Goal: Information Seeking & Learning: Learn about a topic

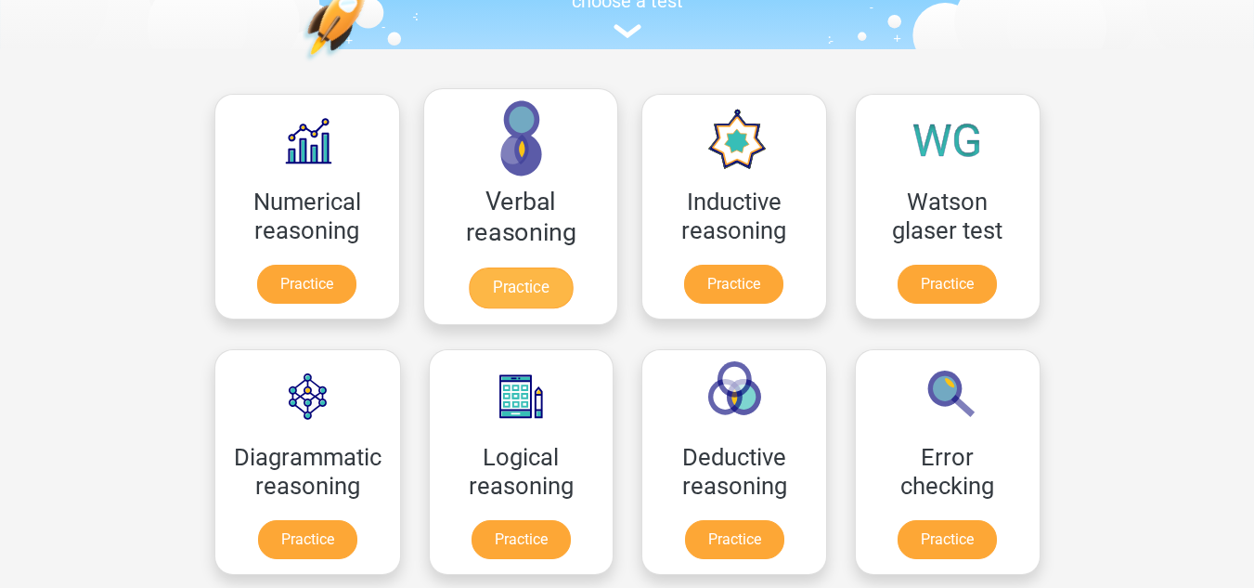
scroll to position [218, 0]
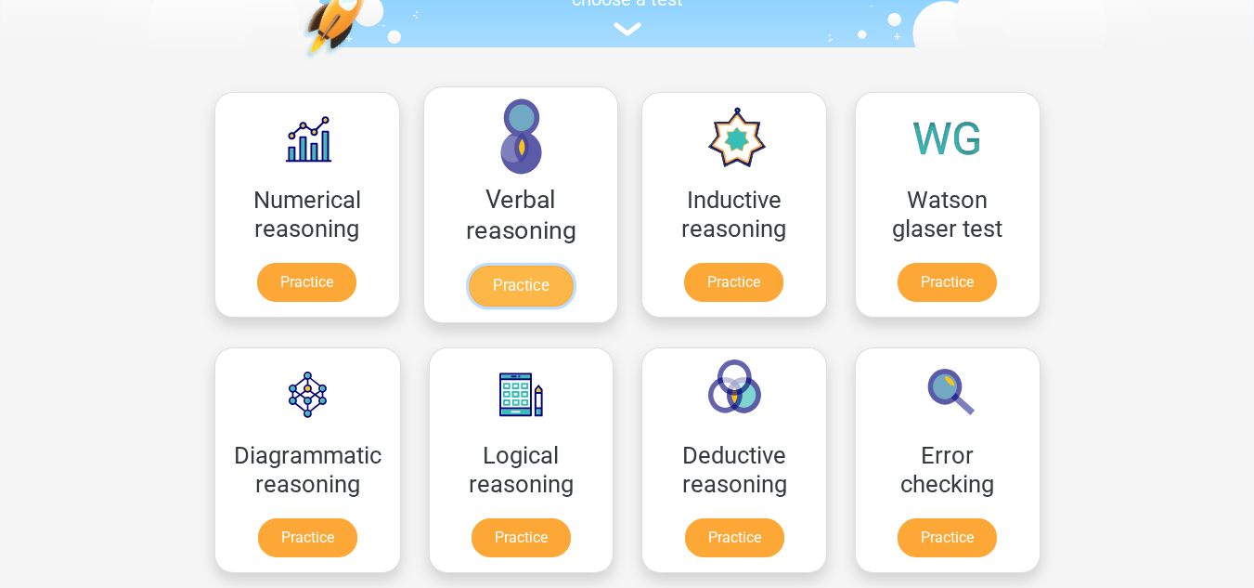
click at [534, 288] on link "Practice" at bounding box center [520, 285] width 104 height 41
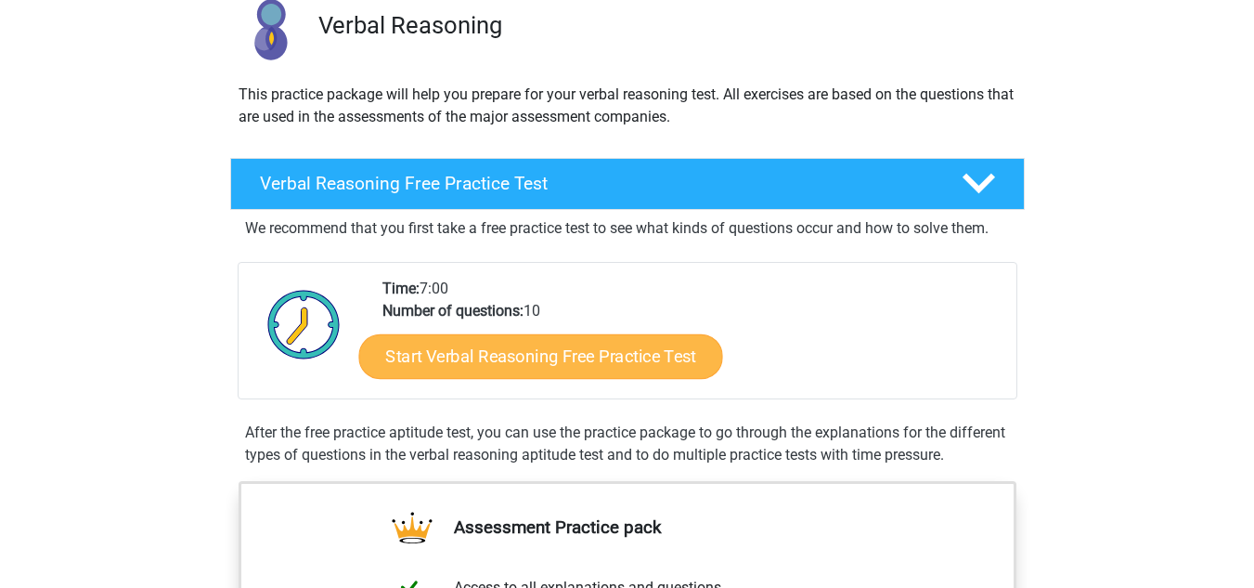
scroll to position [149, 0]
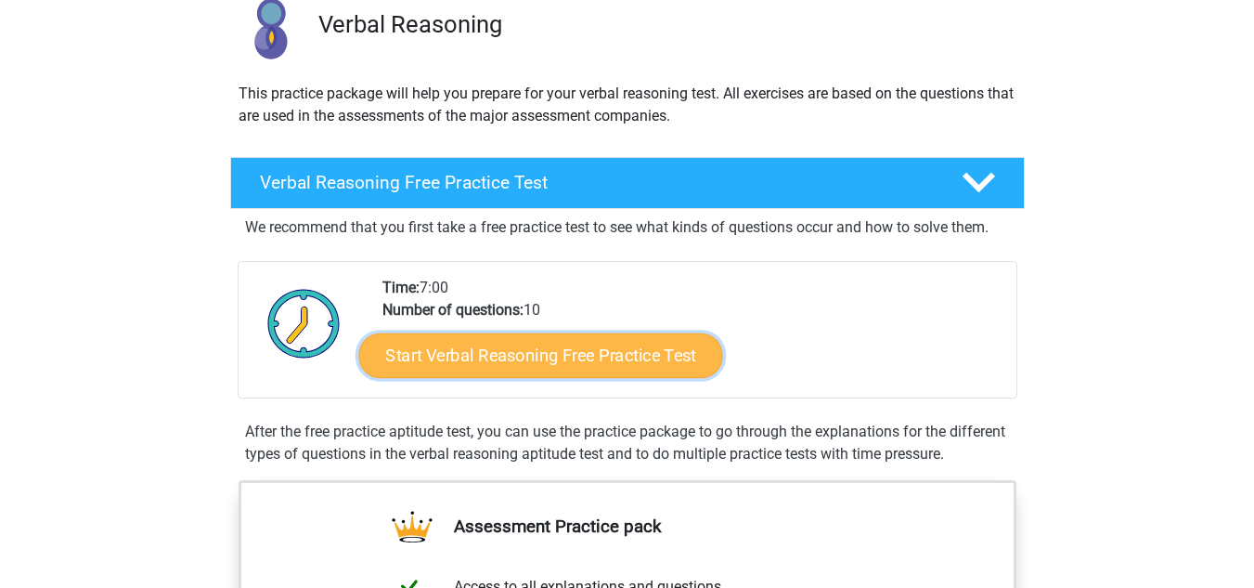
click at [565, 342] on link "Start Verbal Reasoning Free Practice Test" at bounding box center [540, 355] width 364 height 45
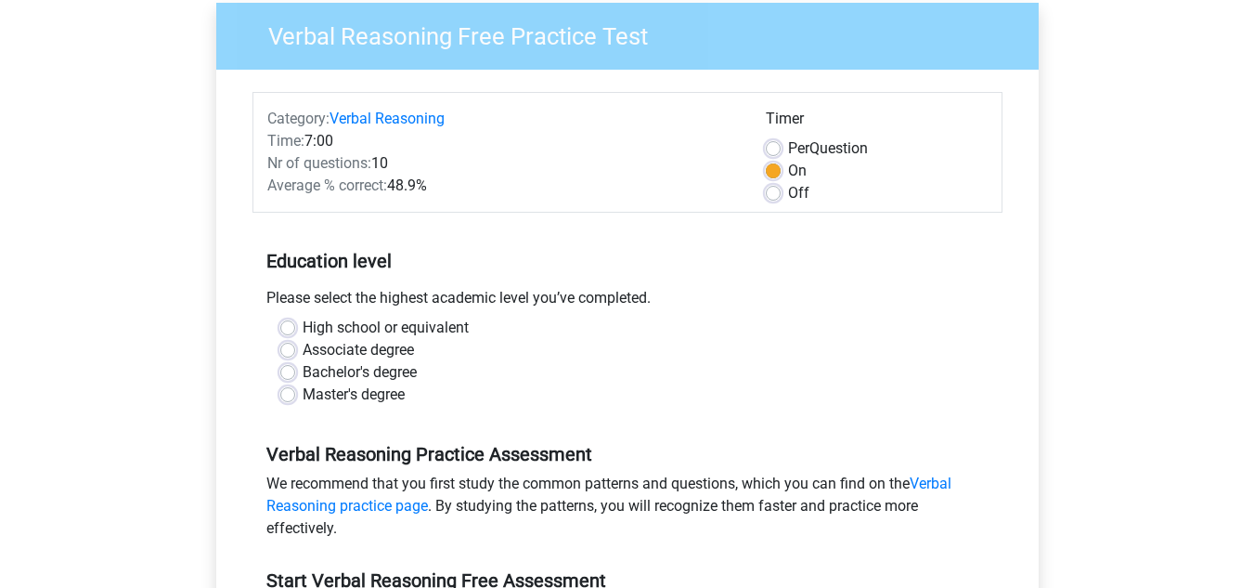
scroll to position [153, 0]
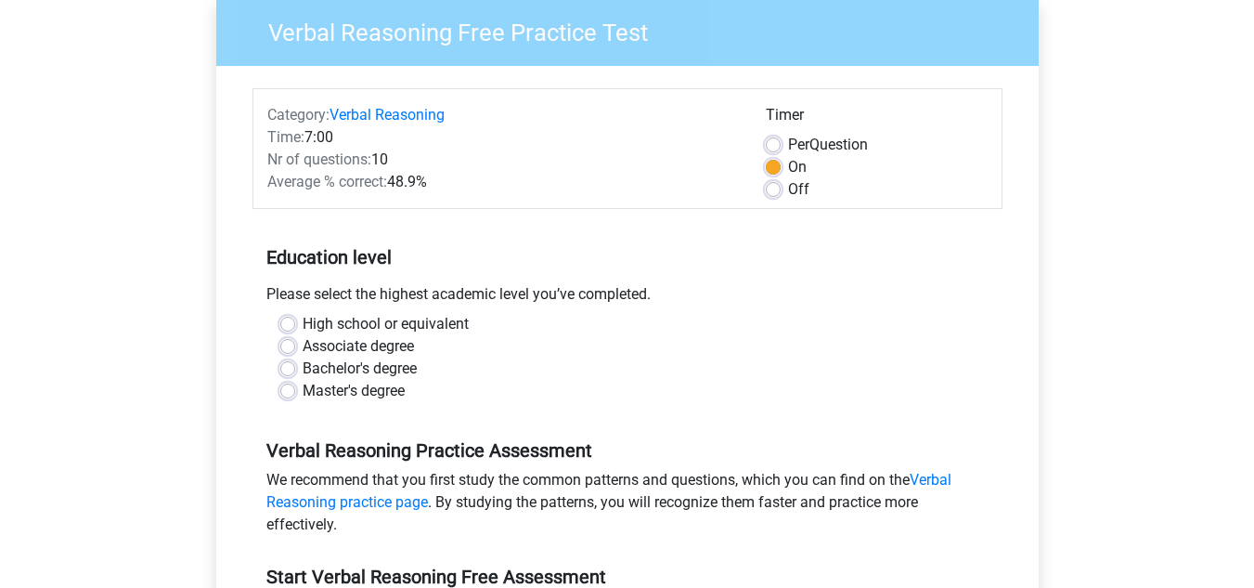
click at [367, 364] on label "Bachelor's degree" at bounding box center [360, 368] width 114 height 22
click at [295, 364] on input "Bachelor's degree" at bounding box center [287, 366] width 15 height 19
radio input "true"
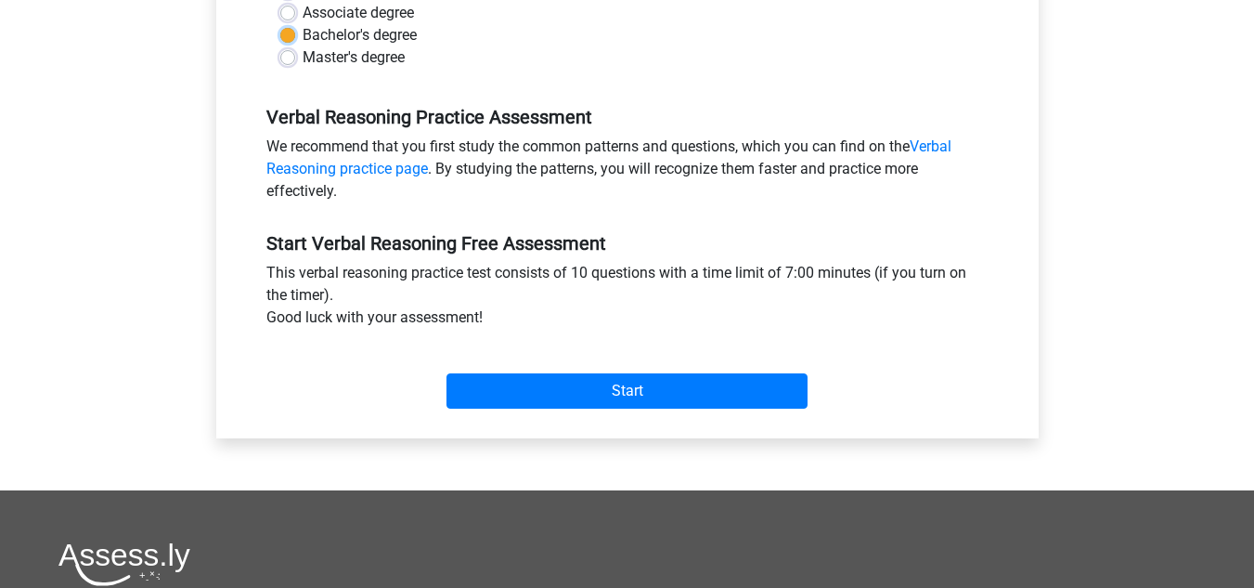
scroll to position [491, 0]
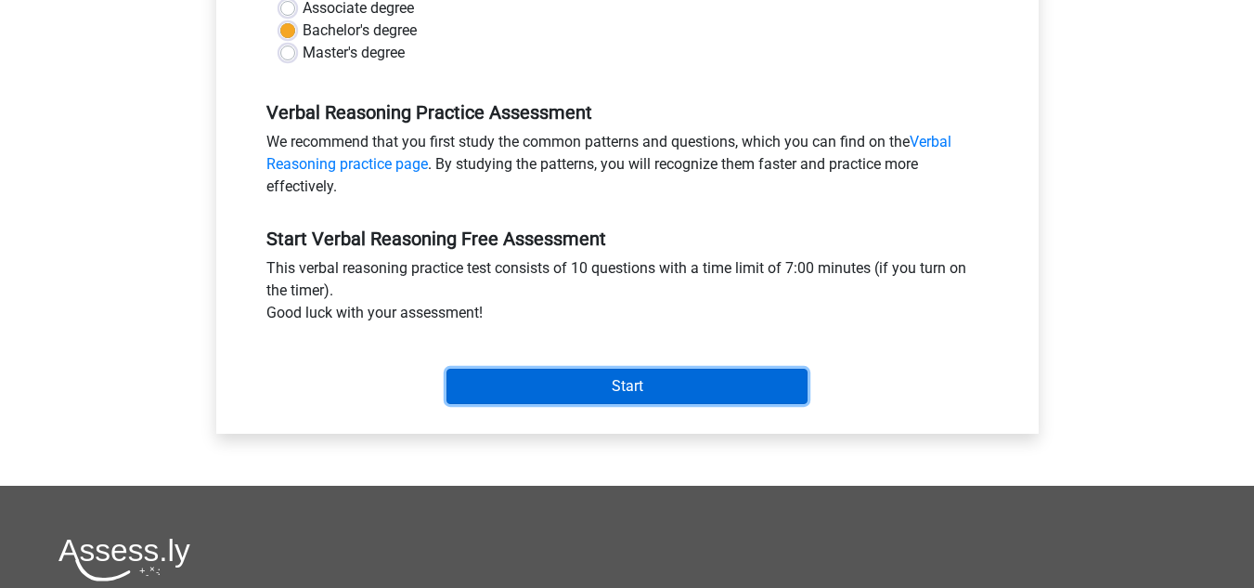
click at [588, 381] on input "Start" at bounding box center [626, 385] width 361 height 35
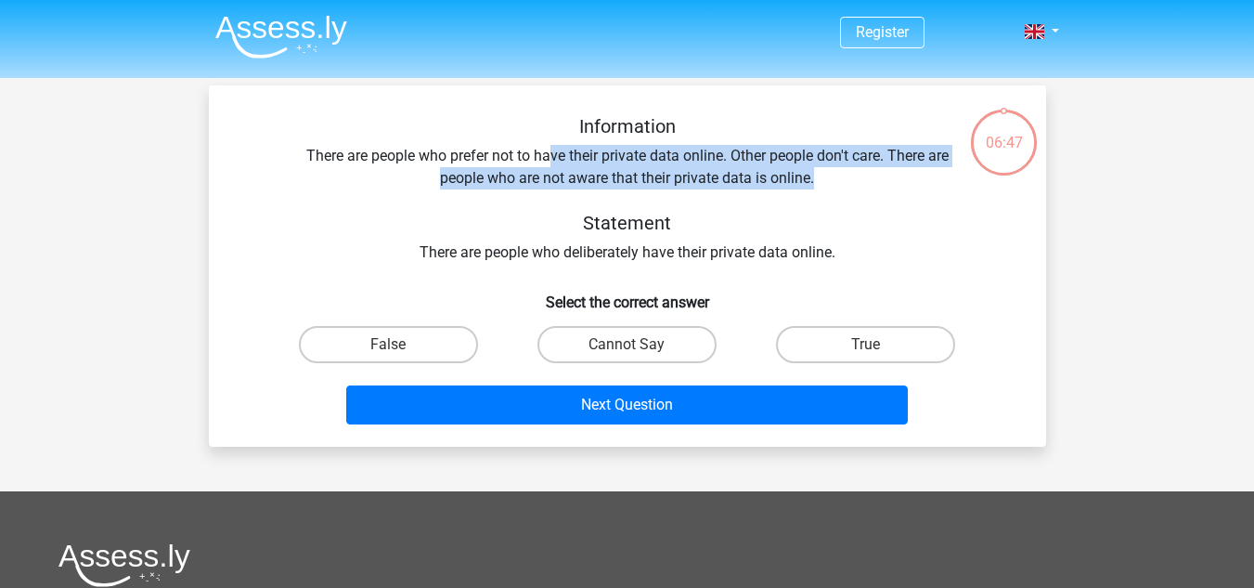
drag, startPoint x: 550, startPoint y: 160, endPoint x: 816, endPoint y: 171, distance: 265.7
click at [816, 171] on div "Information There are people who prefer not to have their private data online. …" at bounding box center [628, 189] width 778 height 149
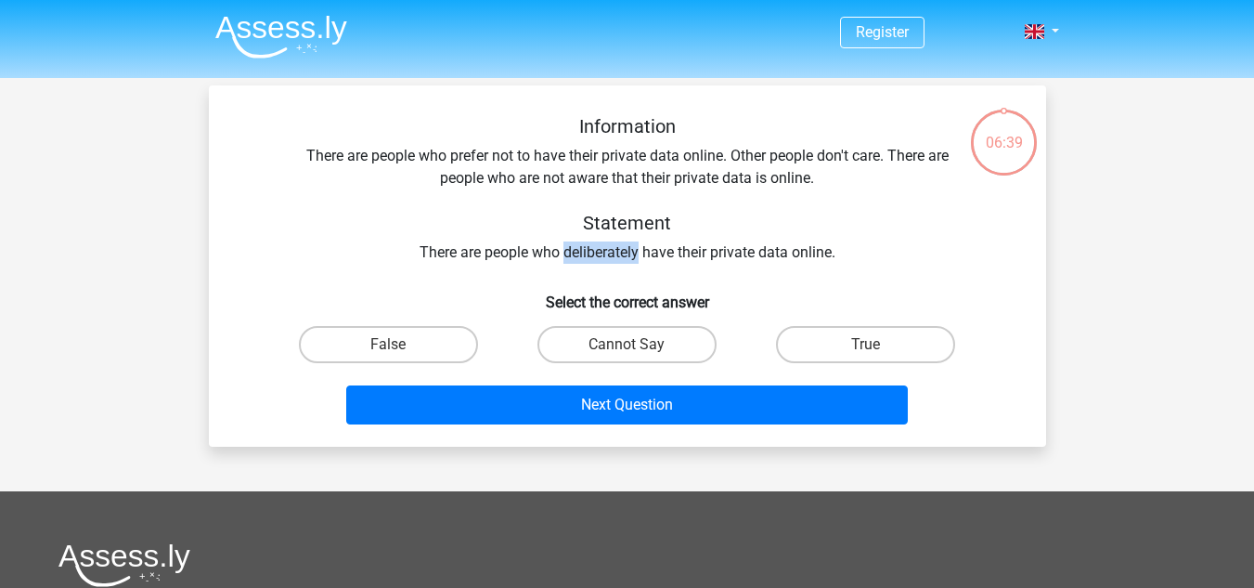
drag, startPoint x: 562, startPoint y: 247, endPoint x: 640, endPoint y: 244, distance: 78.9
click at [640, 244] on div "Information There are people who prefer not to have their private data online. …" at bounding box center [628, 189] width 778 height 149
copy div "deliberately"
click at [842, 356] on label "True" at bounding box center [865, 344] width 179 height 37
click at [866, 356] on input "True" at bounding box center [872, 350] width 12 height 12
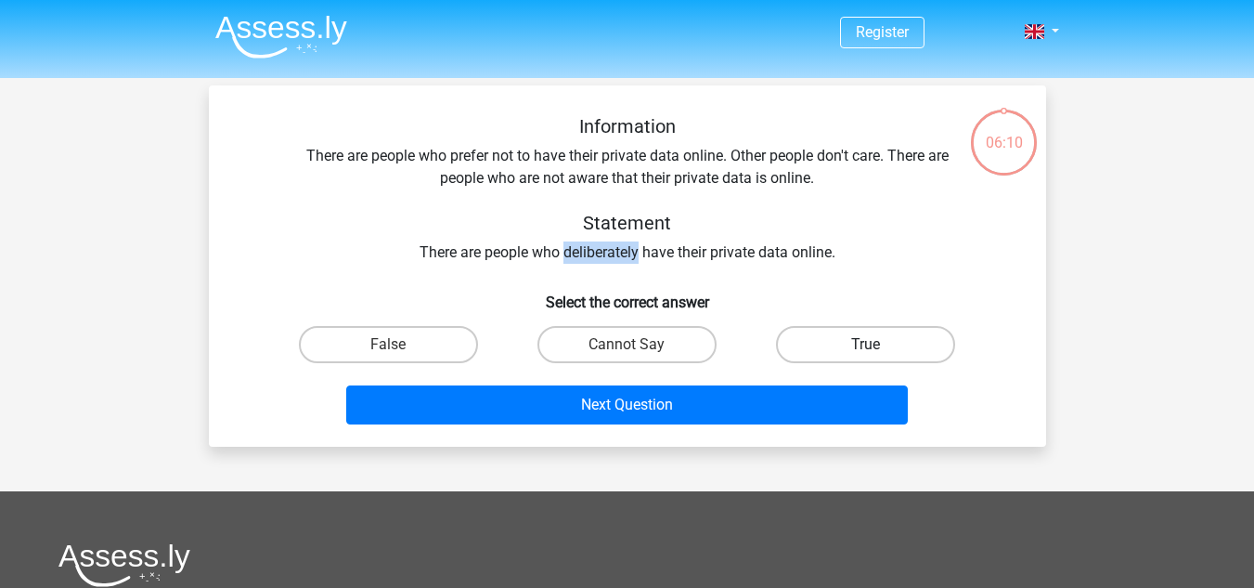
radio input "true"
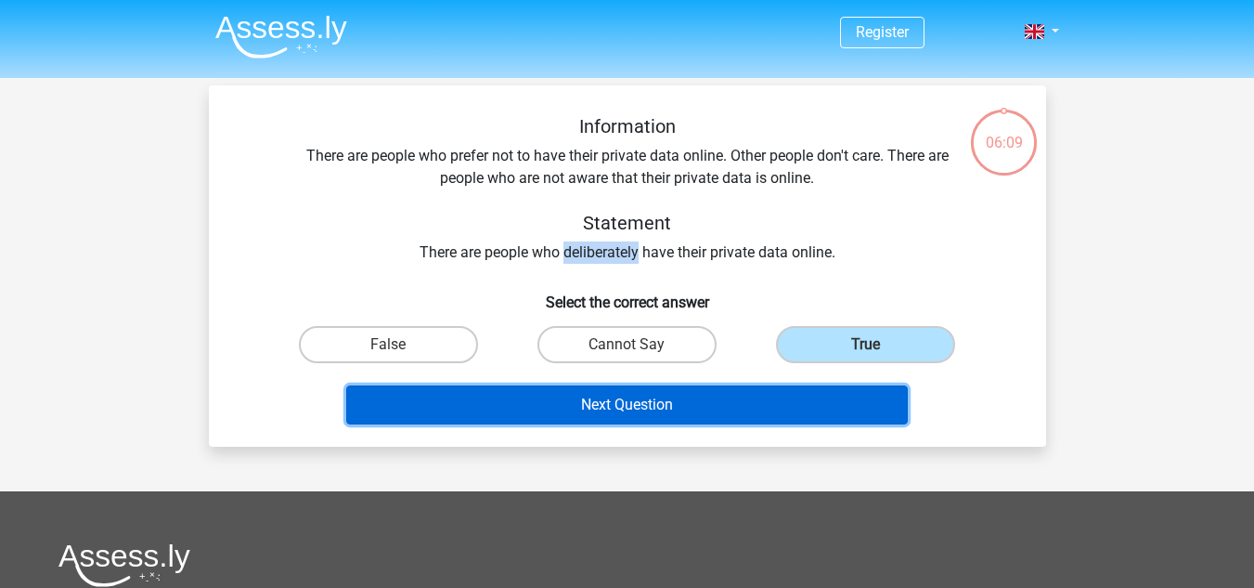
click at [711, 399] on button "Next Question" at bounding box center [627, 404] width 562 height 39
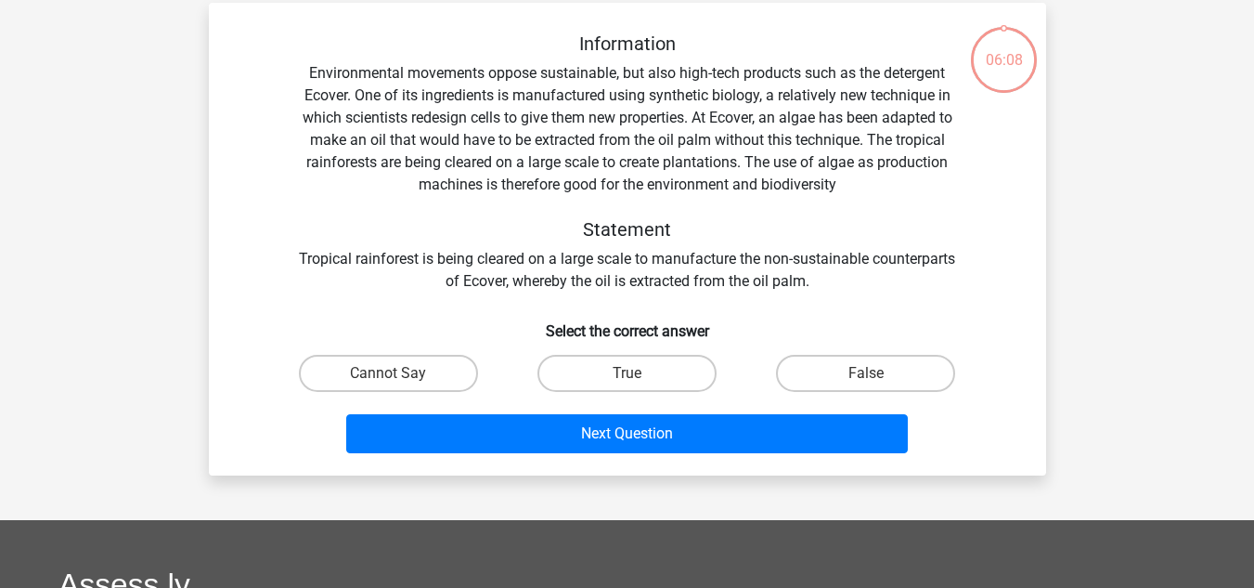
scroll to position [85, 0]
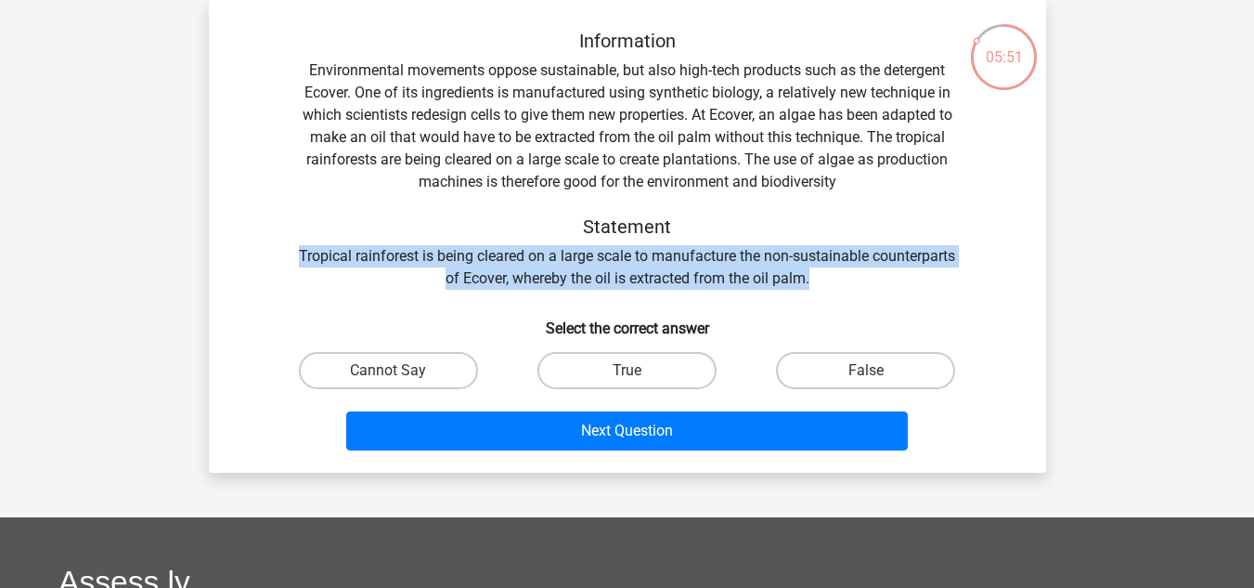
drag, startPoint x: 341, startPoint y: 261, endPoint x: 862, endPoint y: 273, distance: 521.7
click at [862, 273] on div "Information Environmental movements oppose sustainable, but also high-tech prod…" at bounding box center [628, 160] width 778 height 260
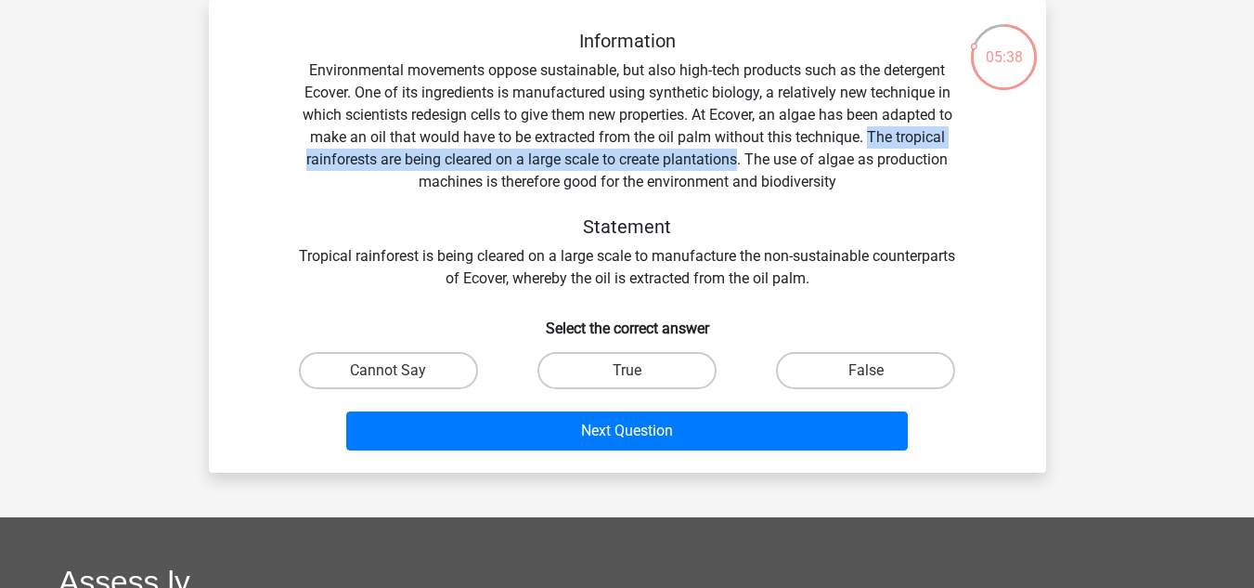
drag, startPoint x: 867, startPoint y: 134, endPoint x: 738, endPoint y: 155, distance: 130.8
click at [738, 155] on div "Information Environmental movements oppose sustainable, but also high-tech prod…" at bounding box center [628, 160] width 778 height 260
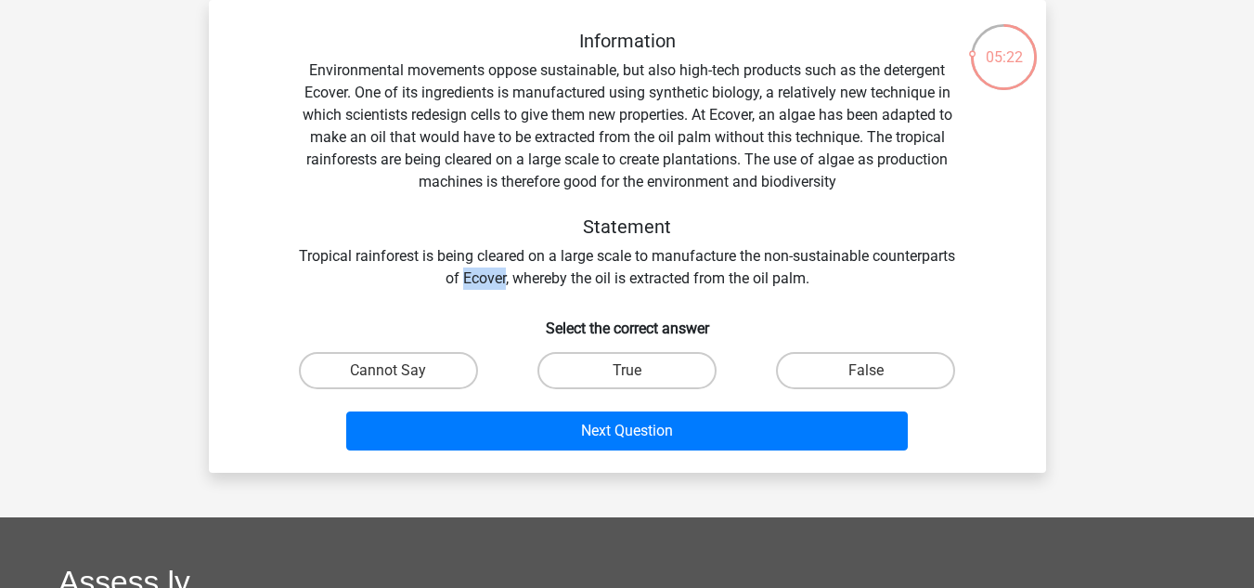
drag, startPoint x: 549, startPoint y: 277, endPoint x: 505, endPoint y: 277, distance: 43.6
click at [505, 277] on div "Information Environmental movements oppose sustainable, but also high-tech prod…" at bounding box center [628, 160] width 778 height 260
copy div "Ecover"
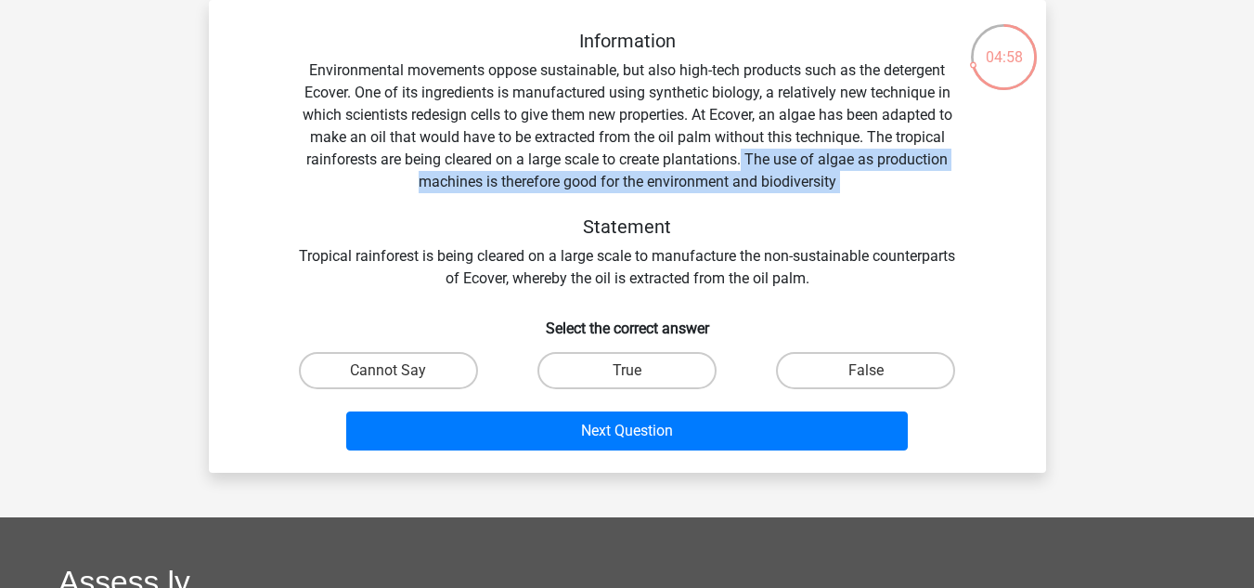
drag, startPoint x: 744, startPoint y: 160, endPoint x: 837, endPoint y: 196, distance: 99.6
click at [837, 196] on div "Information Environmental movements oppose sustainable, but also high-tech prod…" at bounding box center [628, 160] width 778 height 260
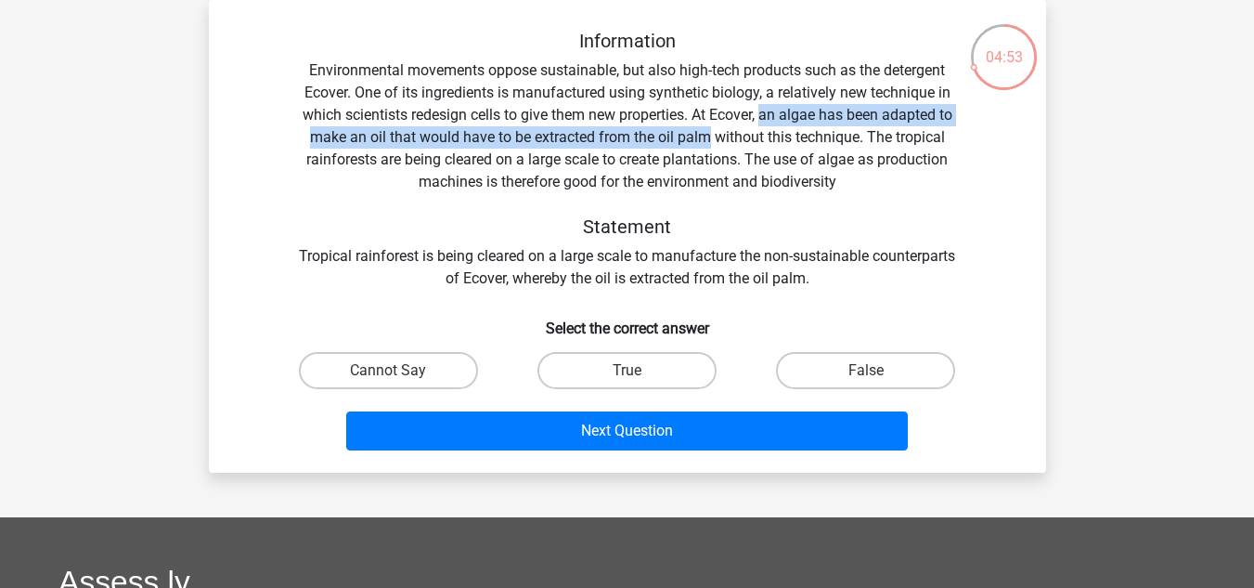
drag, startPoint x: 766, startPoint y: 111, endPoint x: 725, endPoint y: 142, distance: 51.0
click at [725, 142] on div "Information Environmental movements oppose sustainable, but also high-tech prod…" at bounding box center [628, 160] width 778 height 260
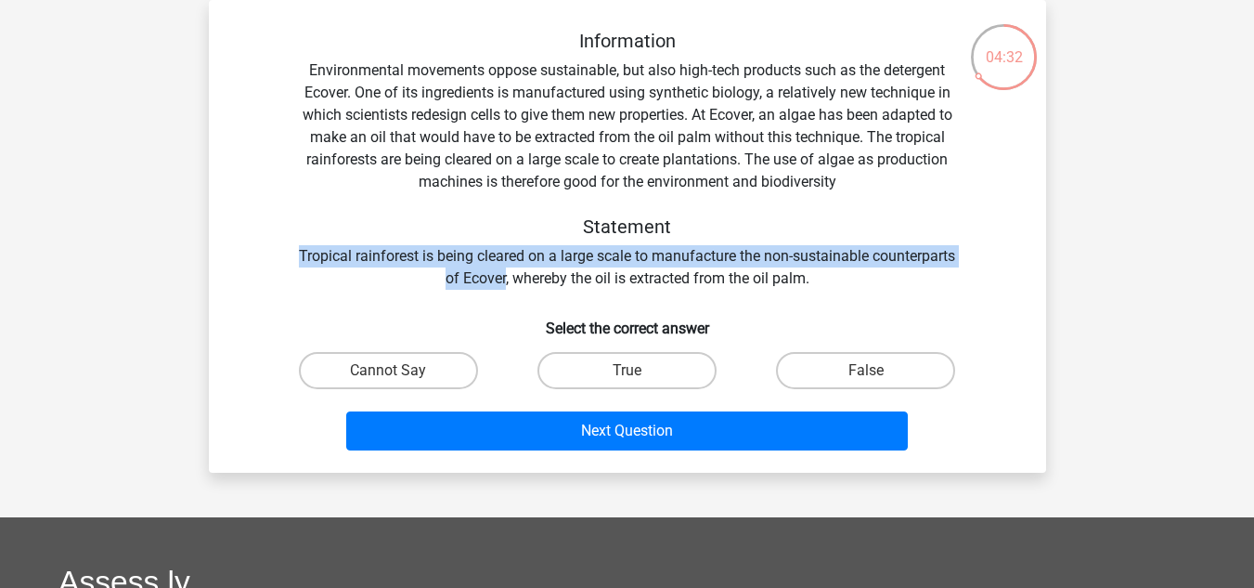
drag, startPoint x: 342, startPoint y: 252, endPoint x: 549, endPoint y: 278, distance: 208.6
click at [549, 278] on div "Information Environmental movements oppose sustainable, but also high-tech prod…" at bounding box center [628, 160] width 778 height 260
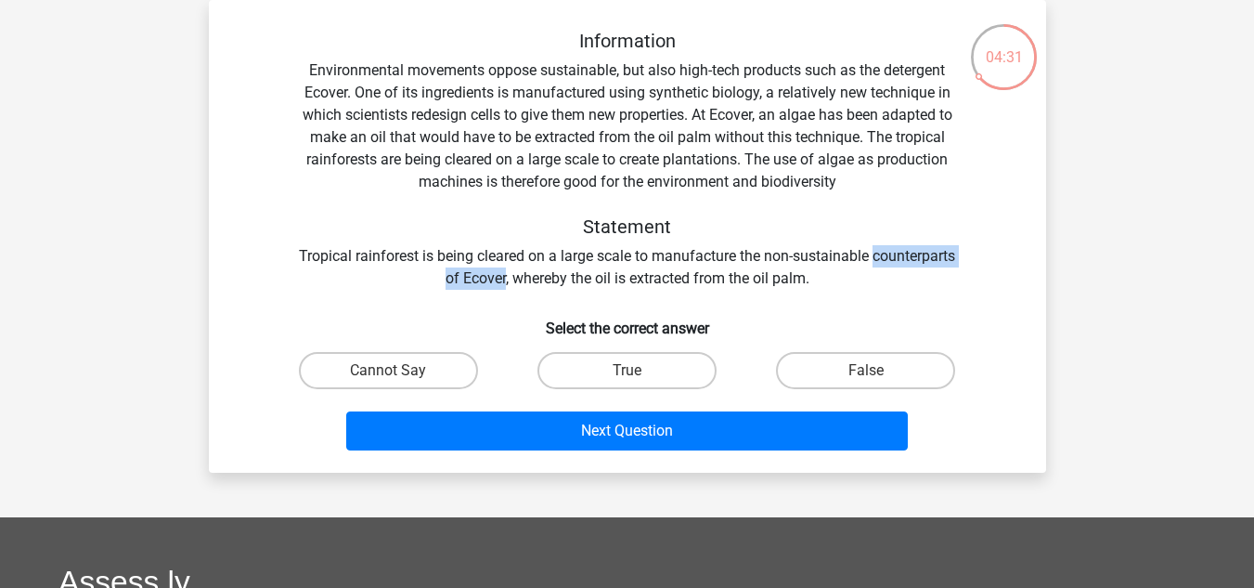
drag, startPoint x: 549, startPoint y: 278, endPoint x: 373, endPoint y: 272, distance: 175.5
click at [373, 272] on div "Information Environmental movements oppose sustainable, but also high-tech prod…" at bounding box center [628, 160] width 778 height 260
copy div "counterparts of Ecover"
click at [443, 366] on label "Cannot Say" at bounding box center [388, 370] width 179 height 37
click at [400, 370] on input "Cannot Say" at bounding box center [394, 376] width 12 height 12
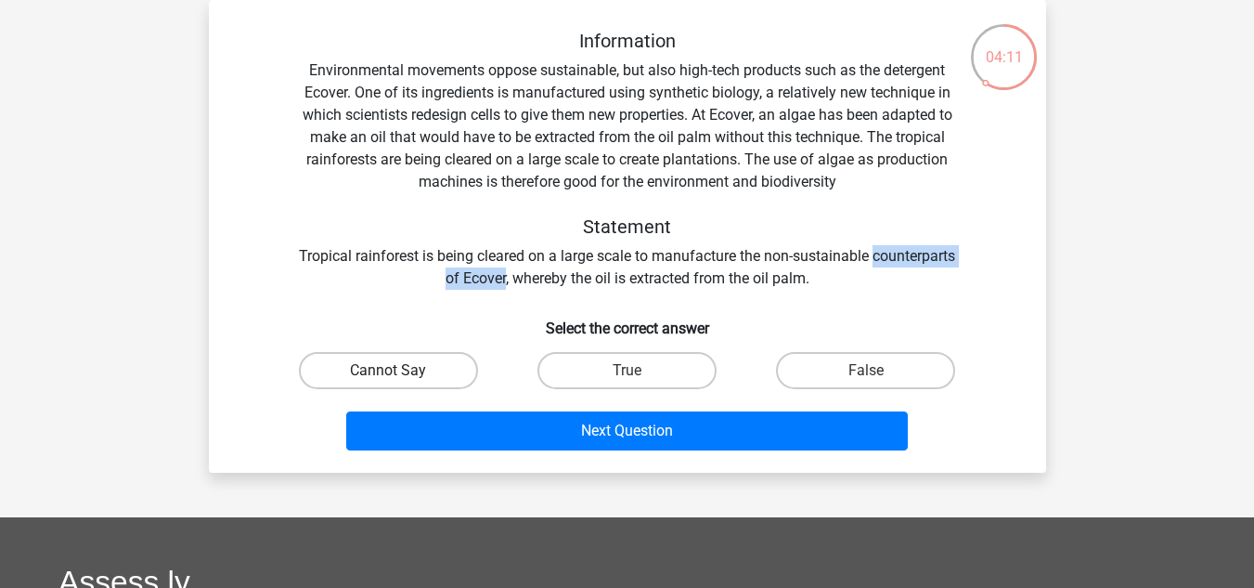
radio input "true"
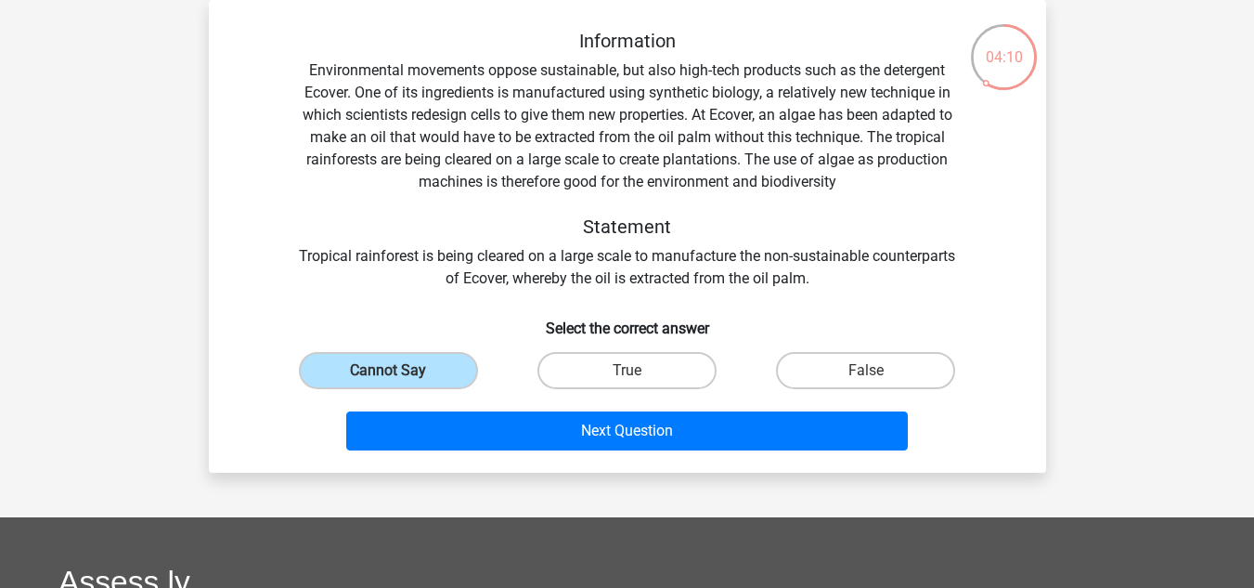
click at [613, 457] on div "Next Question" at bounding box center [627, 434] width 717 height 46
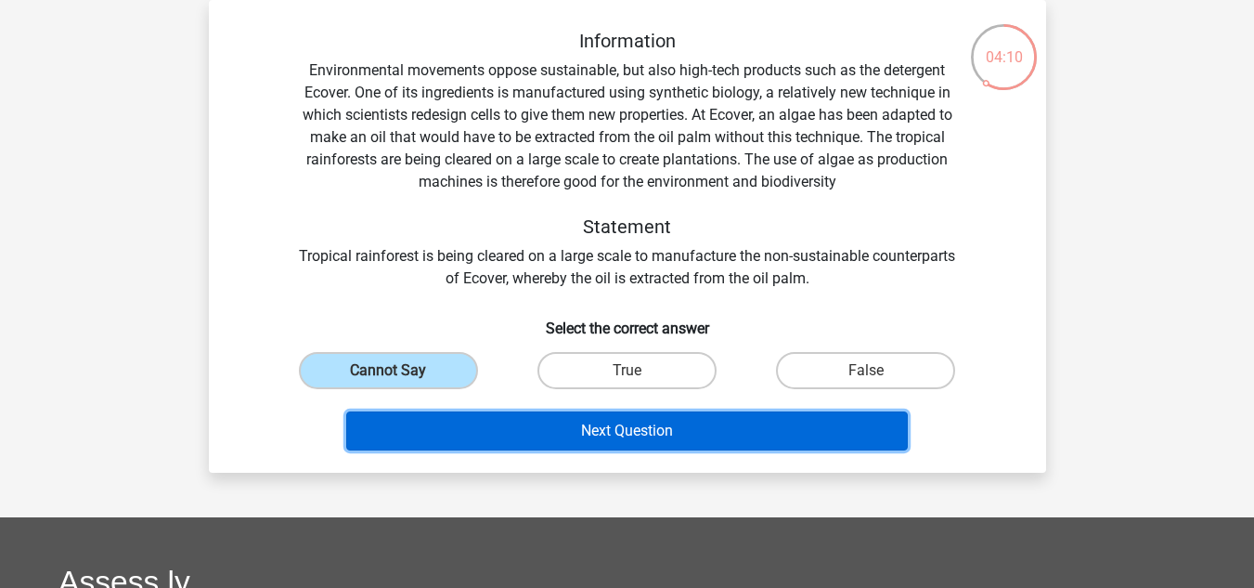
click at [651, 437] on button "Next Question" at bounding box center [627, 430] width 562 height 39
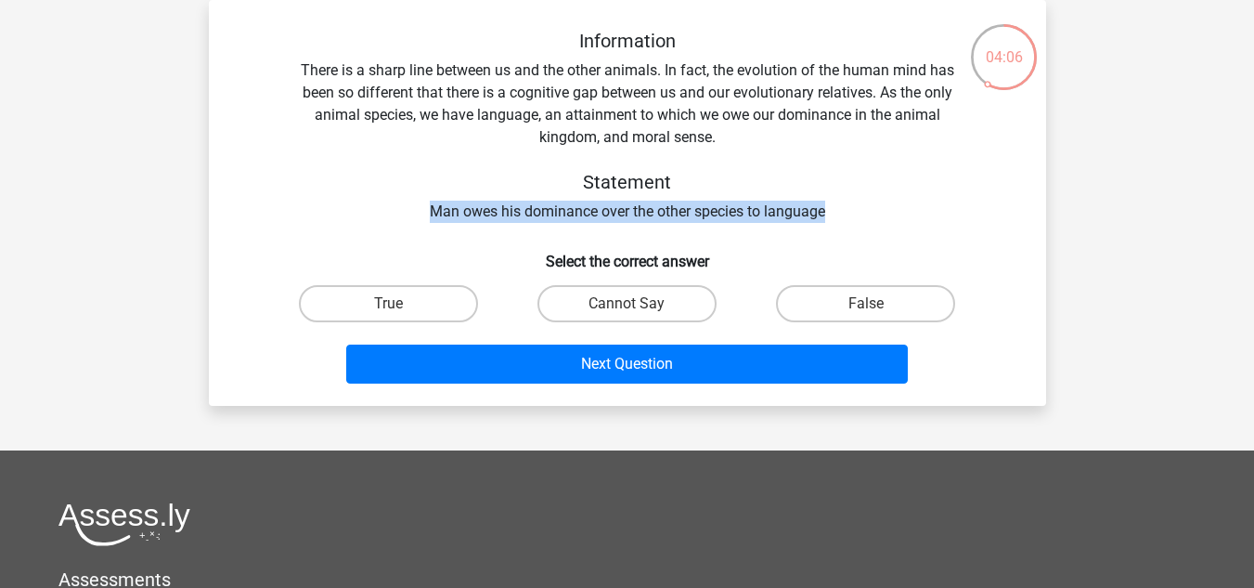
drag, startPoint x: 432, startPoint y: 215, endPoint x: 873, endPoint y: 204, distance: 441.9
click at [873, 204] on div "Information There is a sharp line between us and the other animals. In fact, th…" at bounding box center [628, 126] width 778 height 193
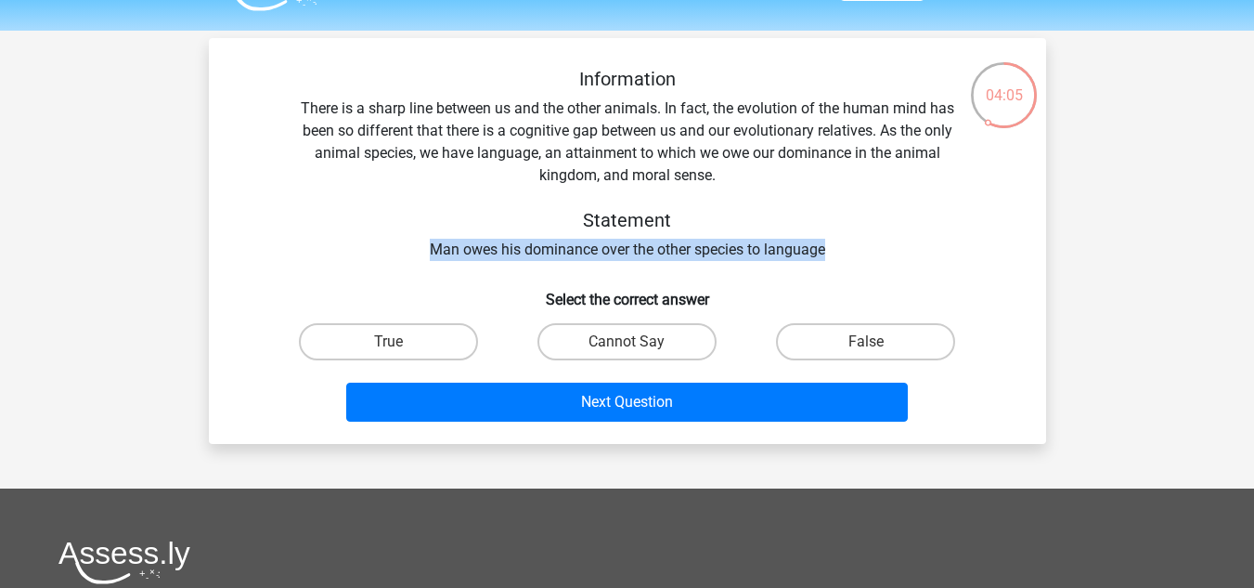
scroll to position [46, 0]
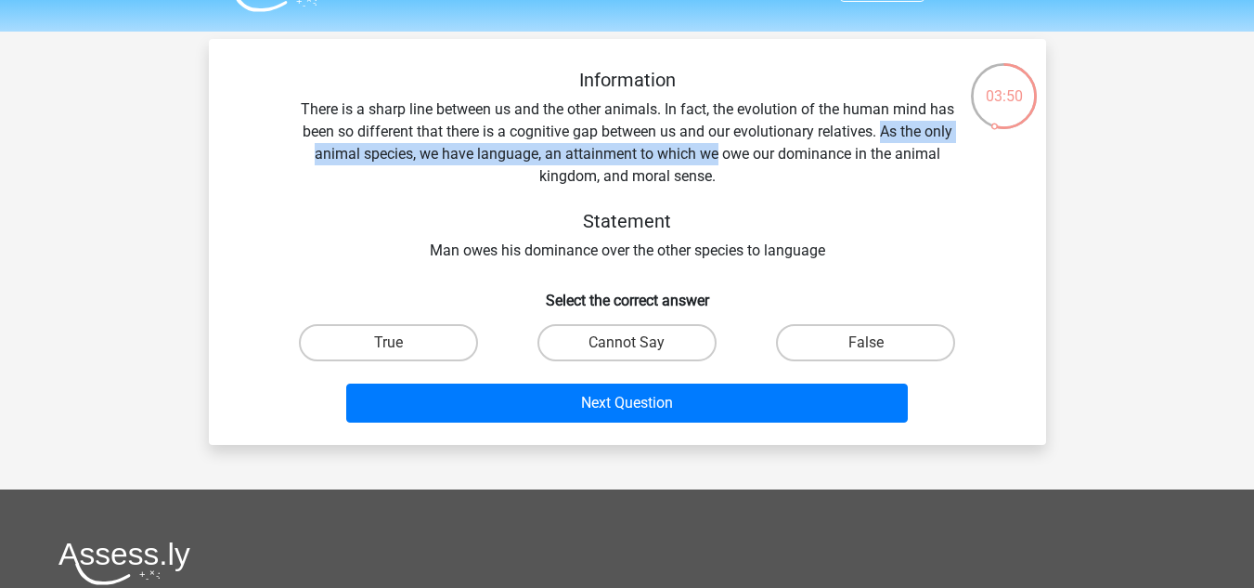
drag, startPoint x: 884, startPoint y: 130, endPoint x: 717, endPoint y: 161, distance: 168.9
click at [717, 161] on div "Information There is a sharp line between us and the other animals. In fact, th…" at bounding box center [628, 165] width 778 height 193
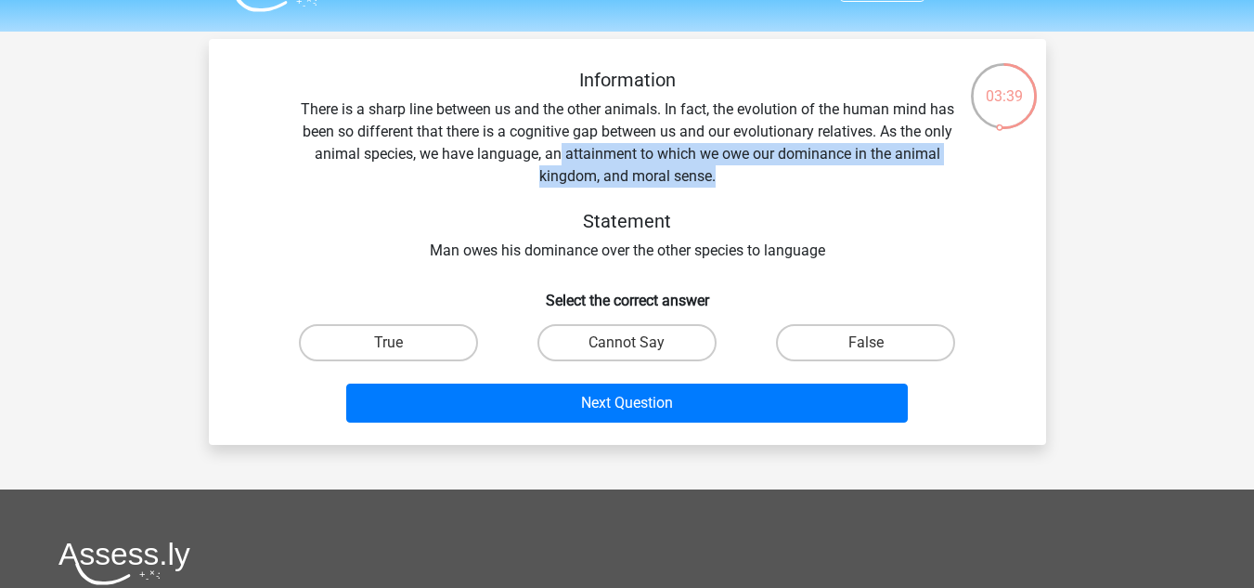
drag, startPoint x: 732, startPoint y: 177, endPoint x: 558, endPoint y: 158, distance: 175.6
click at [558, 158] on div "Information There is a sharp line between us and the other animals. In fact, th…" at bounding box center [628, 165] width 778 height 193
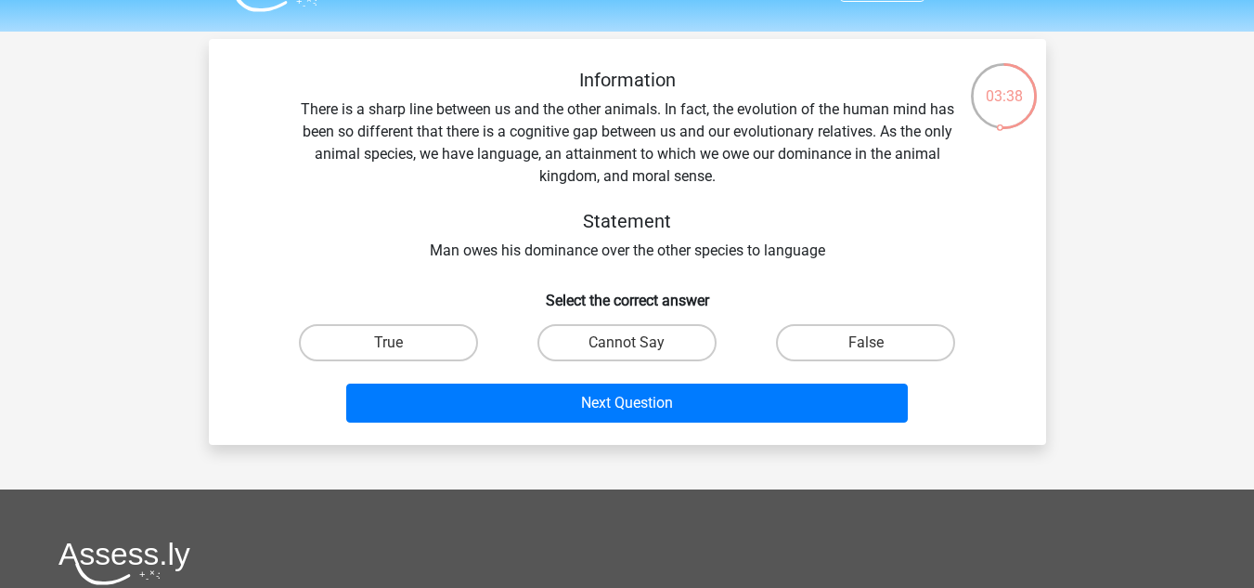
click at [750, 217] on h5 "Statement" at bounding box center [627, 221] width 659 height 22
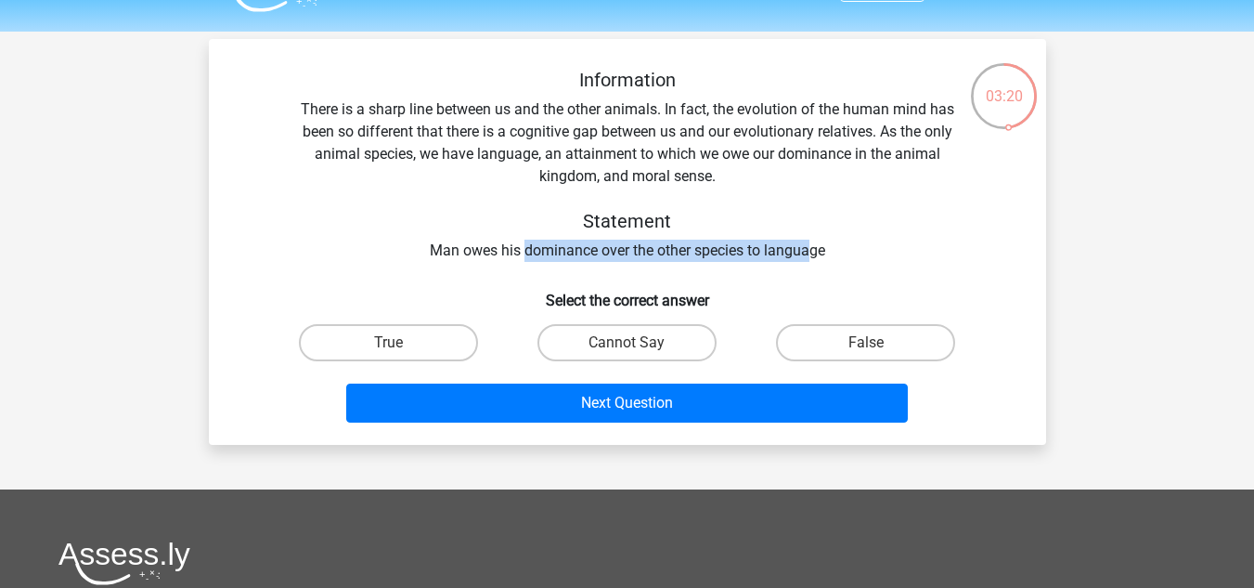
drag, startPoint x: 524, startPoint y: 253, endPoint x: 807, endPoint y: 250, distance: 282.2
click at [807, 250] on div "Information There is a sharp line between us and the other animals. In fact, th…" at bounding box center [628, 165] width 778 height 193
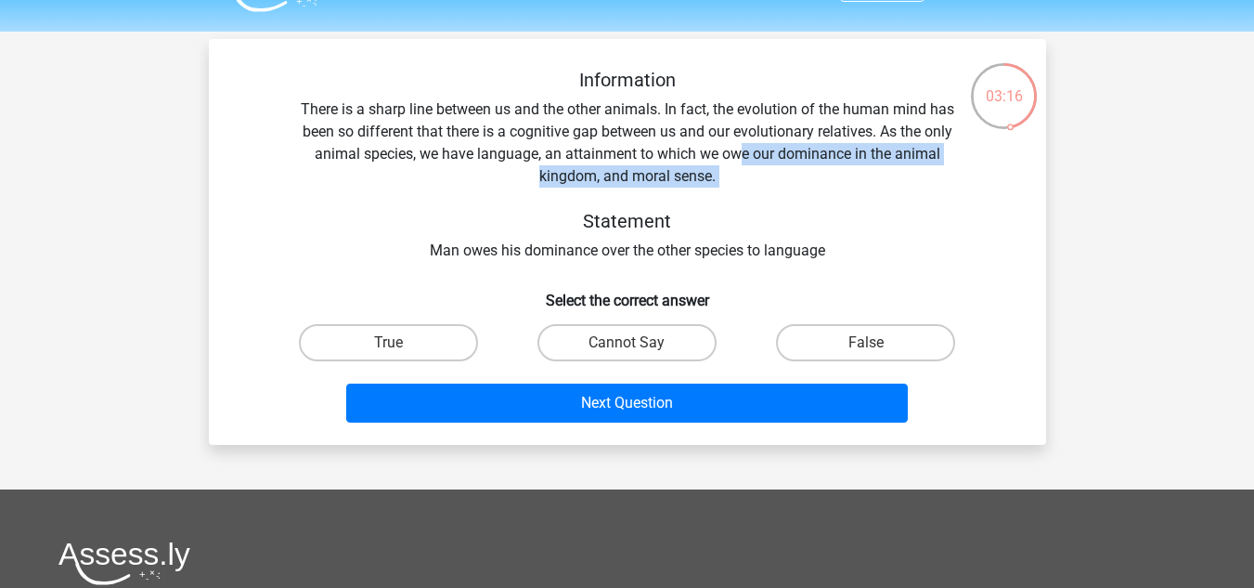
drag, startPoint x: 736, startPoint y: 145, endPoint x: 823, endPoint y: 192, distance: 99.3
click at [823, 192] on div "Information There is a sharp line between us and the other animals. In fact, th…" at bounding box center [628, 165] width 778 height 193
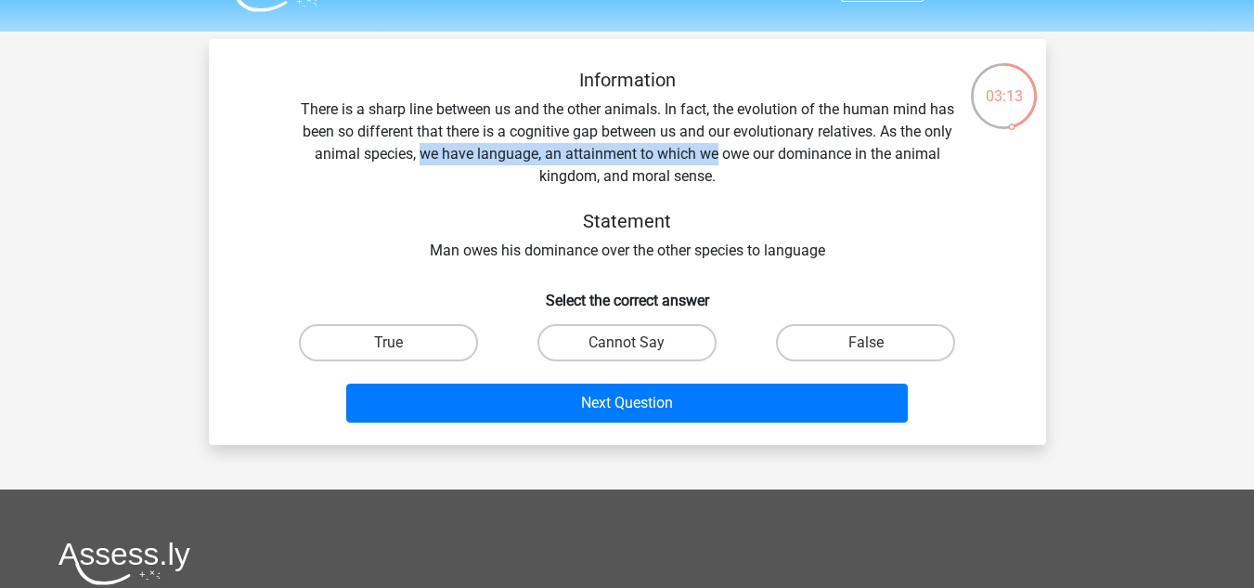
drag, startPoint x: 419, startPoint y: 150, endPoint x: 725, endPoint y: 156, distance: 306.3
click at [725, 156] on div "Information There is a sharp line between us and the other animals. In fact, th…" at bounding box center [628, 165] width 778 height 193
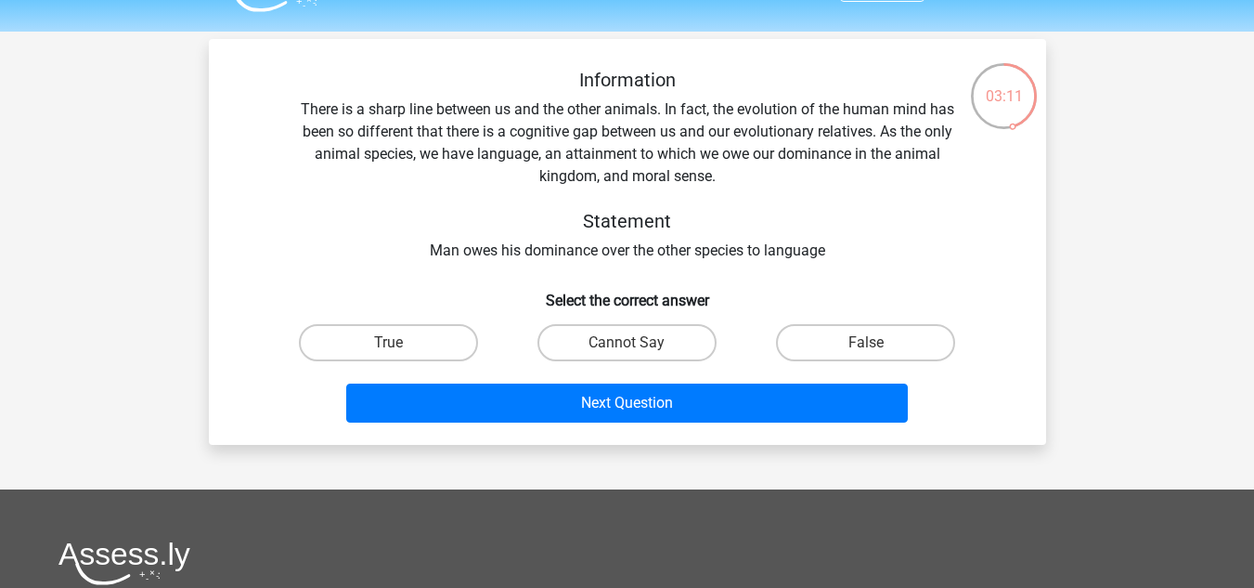
click at [664, 137] on div "Information There is a sharp line between us and the other animals. In fact, th…" at bounding box center [628, 165] width 778 height 193
drag, startPoint x: 565, startPoint y: 156, endPoint x: 699, endPoint y: 151, distance: 133.7
click at [699, 151] on div "Information There is a sharp line between us and the other animals. In fact, th…" at bounding box center [628, 165] width 778 height 193
copy div "attainment to which"
click at [356, 350] on label "True" at bounding box center [388, 342] width 179 height 37
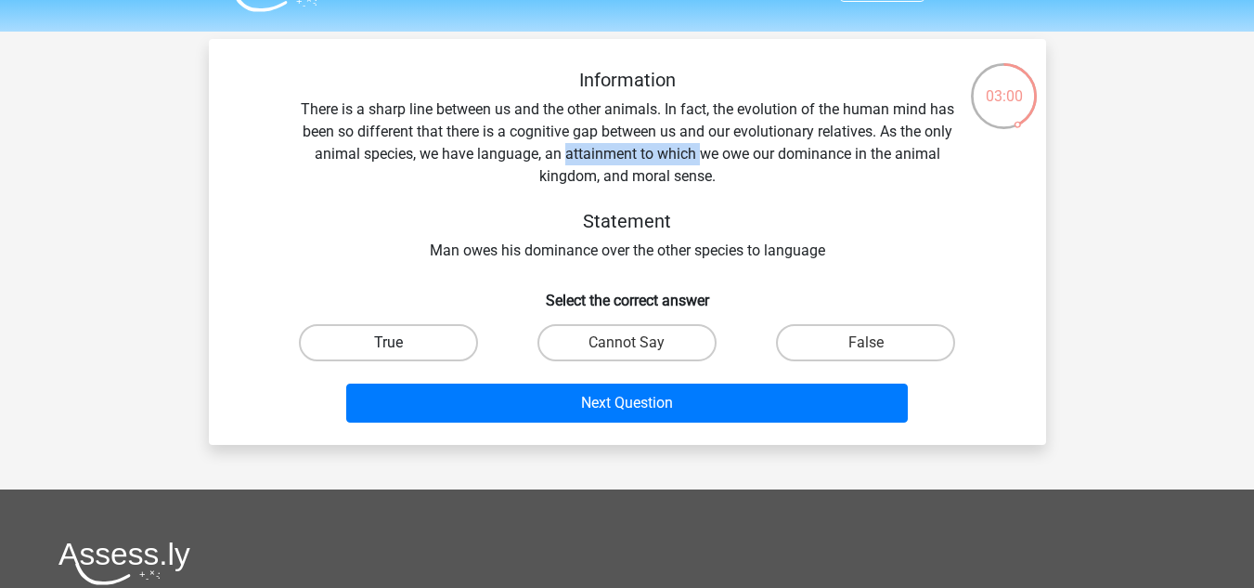
click at [388, 350] on input "True" at bounding box center [394, 348] width 12 height 12
radio input "true"
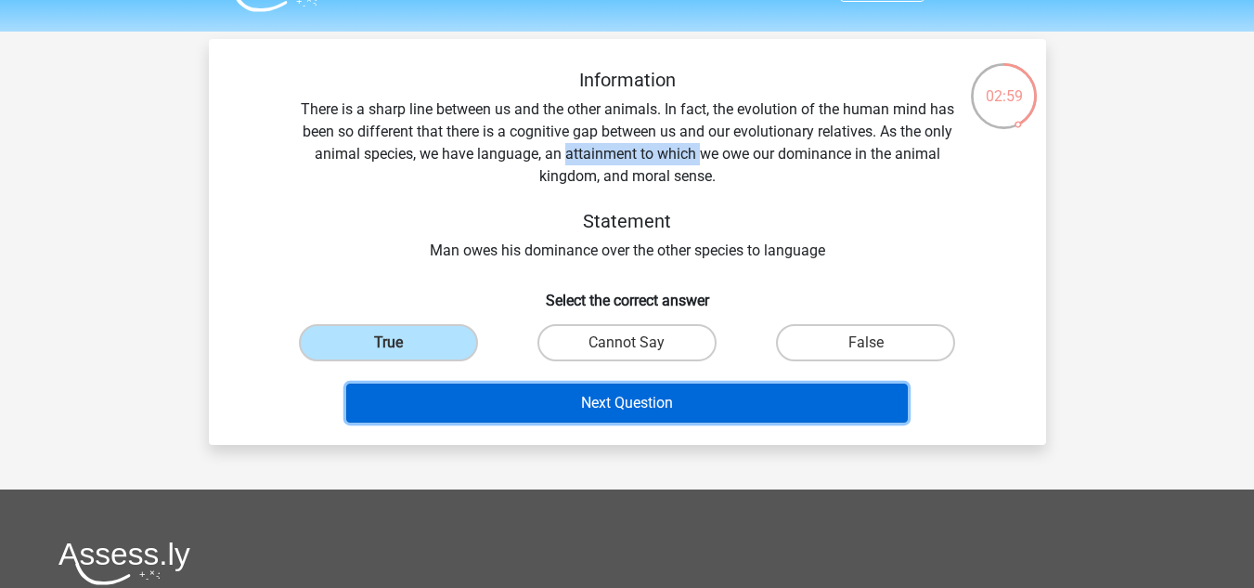
click at [537, 401] on button "Next Question" at bounding box center [627, 402] width 562 height 39
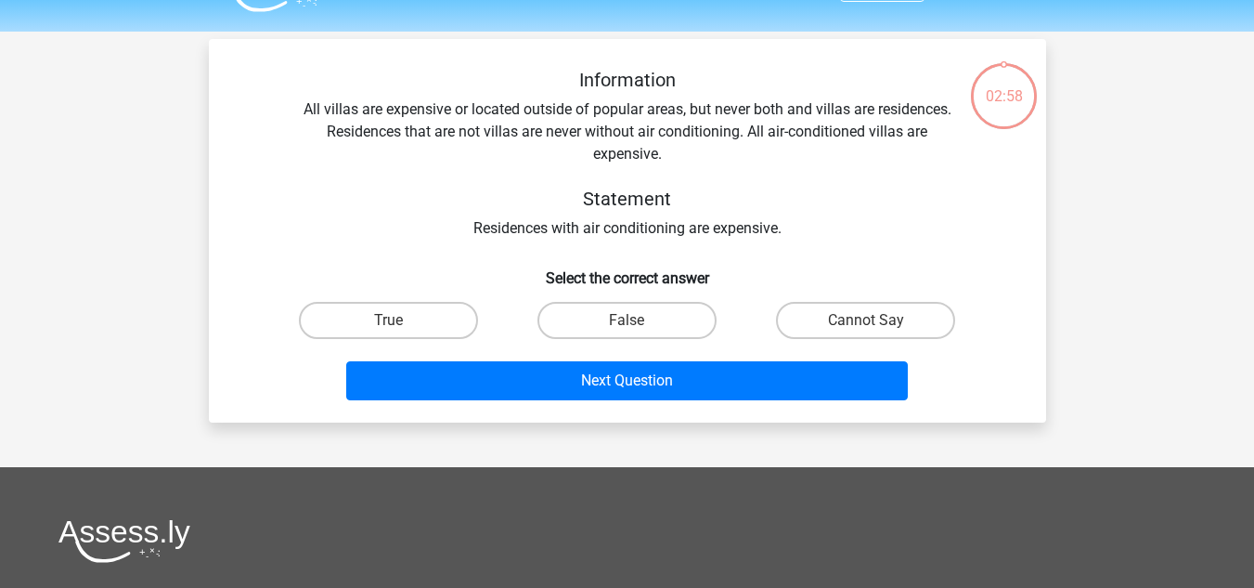
scroll to position [85, 0]
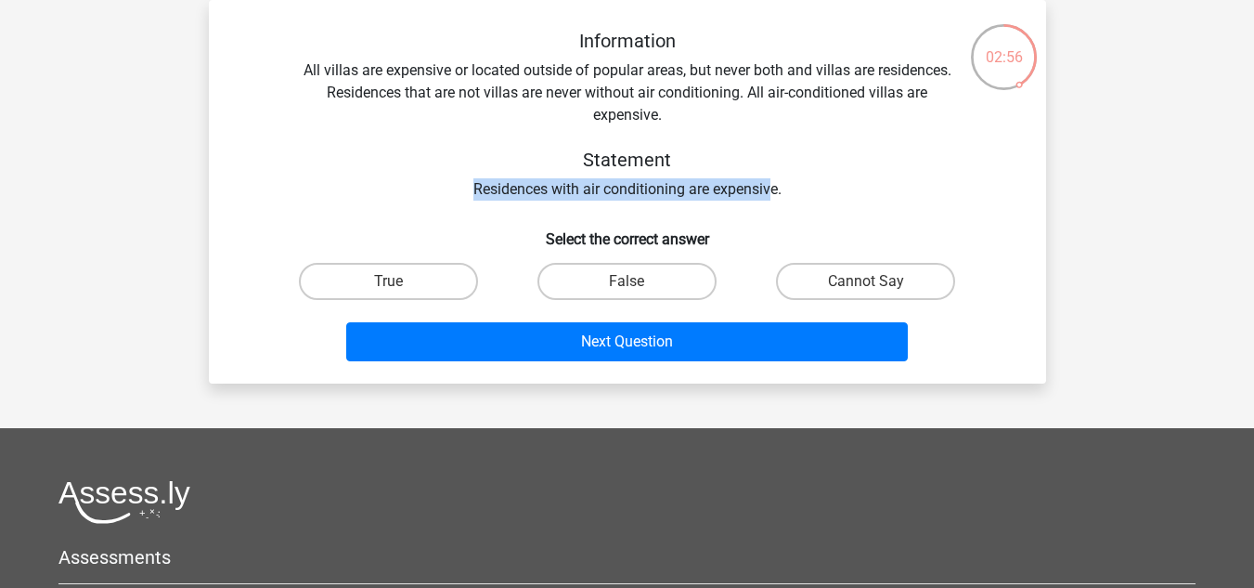
drag, startPoint x: 468, startPoint y: 194, endPoint x: 777, endPoint y: 182, distance: 309.3
click at [777, 182] on div "Information All villas are expensive or located outside of popular areas, but n…" at bounding box center [628, 115] width 778 height 171
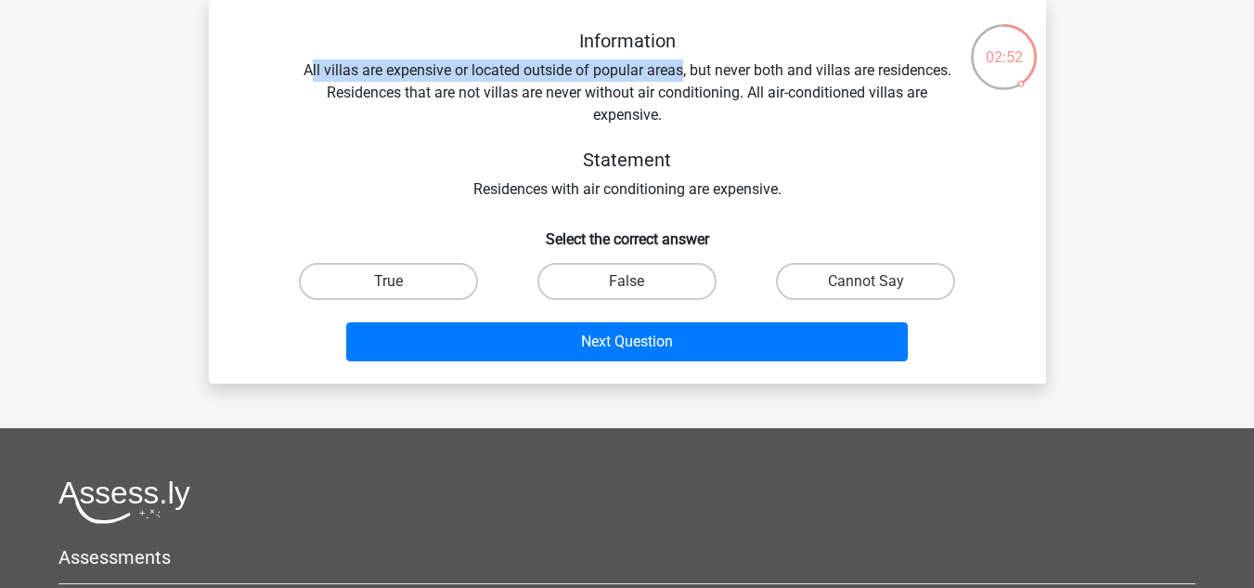
drag, startPoint x: 307, startPoint y: 73, endPoint x: 684, endPoint y: 77, distance: 376.8
click at [684, 77] on div "Information All villas are expensive or located outside of popular areas, but n…" at bounding box center [628, 115] width 778 height 171
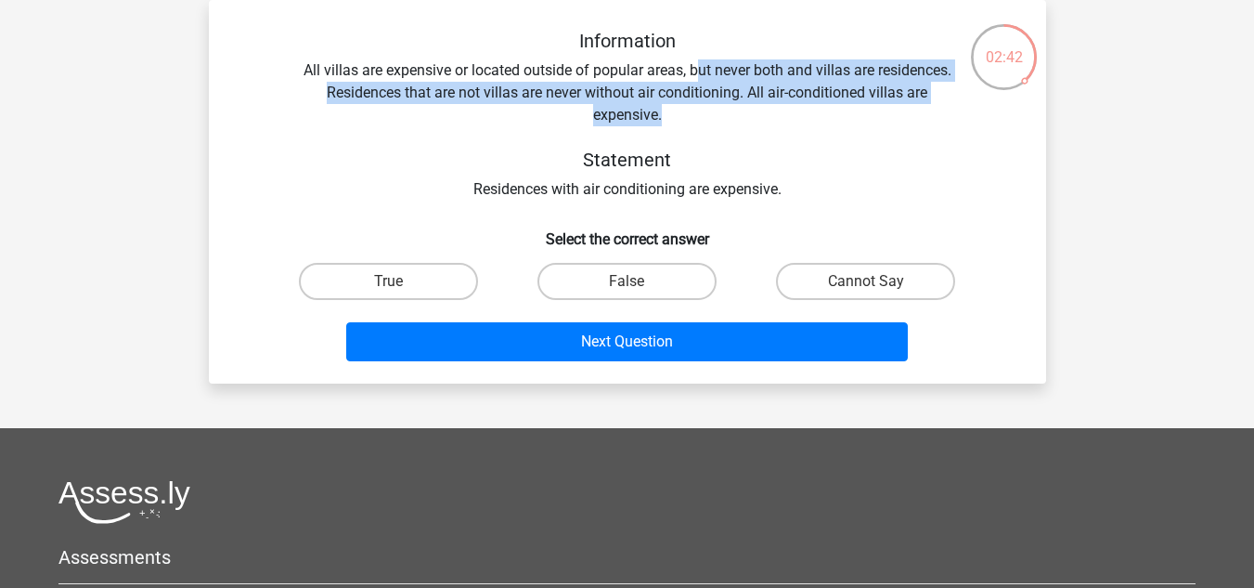
drag, startPoint x: 696, startPoint y: 75, endPoint x: 722, endPoint y: 117, distance: 49.2
click at [722, 117] on div "Information All villas are expensive or located outside of popular areas, but n…" at bounding box center [628, 115] width 778 height 171
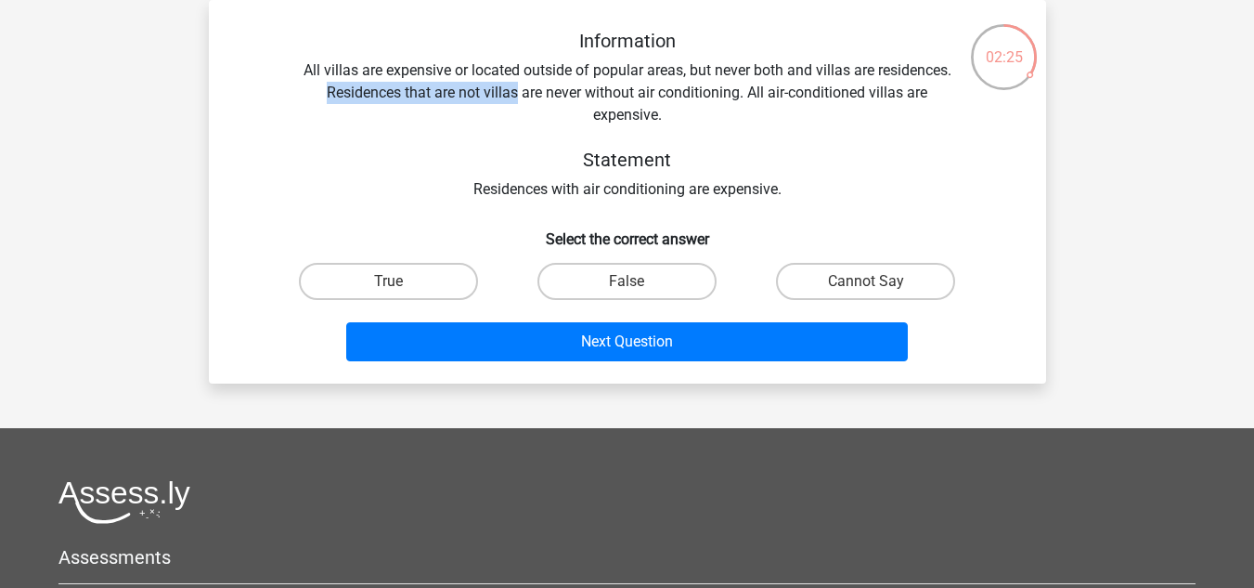
drag, startPoint x: 326, startPoint y: 88, endPoint x: 518, endPoint y: 91, distance: 192.1
click at [518, 91] on div "Information All villas are expensive or located outside of popular areas, but n…" at bounding box center [628, 115] width 778 height 171
copy div "Residences that are not villas"
click at [641, 292] on label "False" at bounding box center [626, 281] width 179 height 37
click at [639, 292] on input "False" at bounding box center [632, 287] width 12 height 12
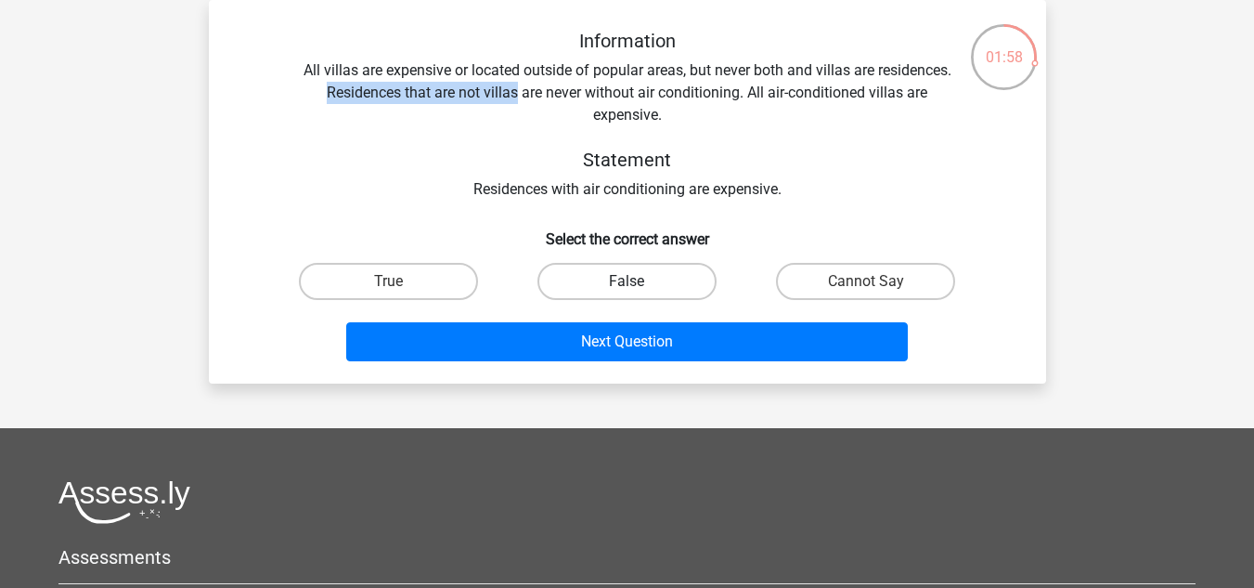
radio input "true"
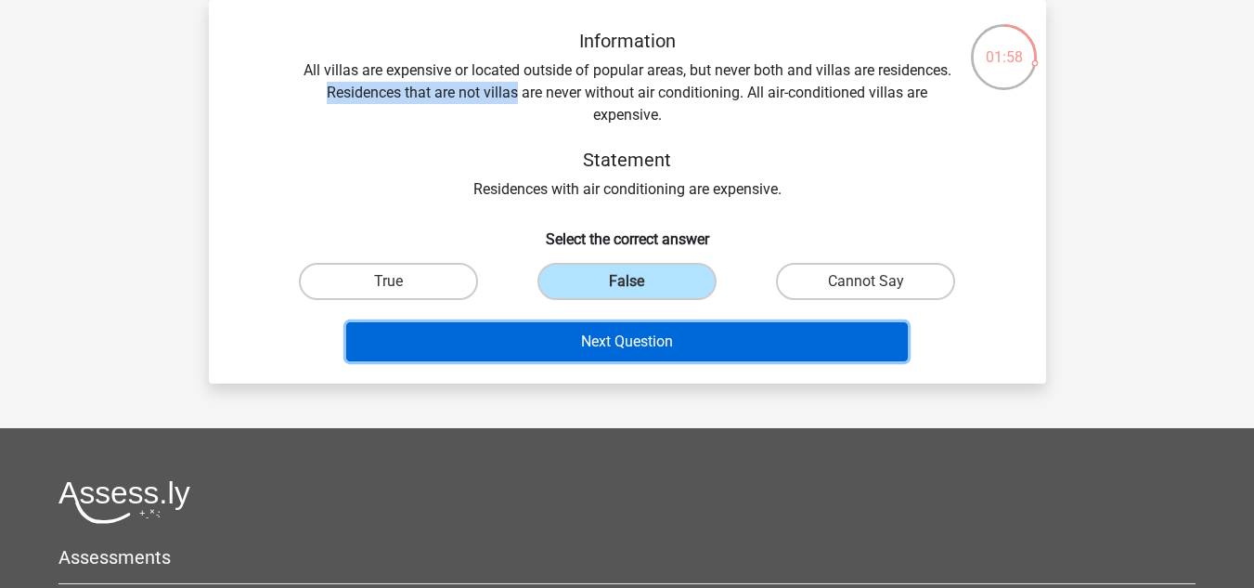
click at [673, 344] on button "Next Question" at bounding box center [627, 341] width 562 height 39
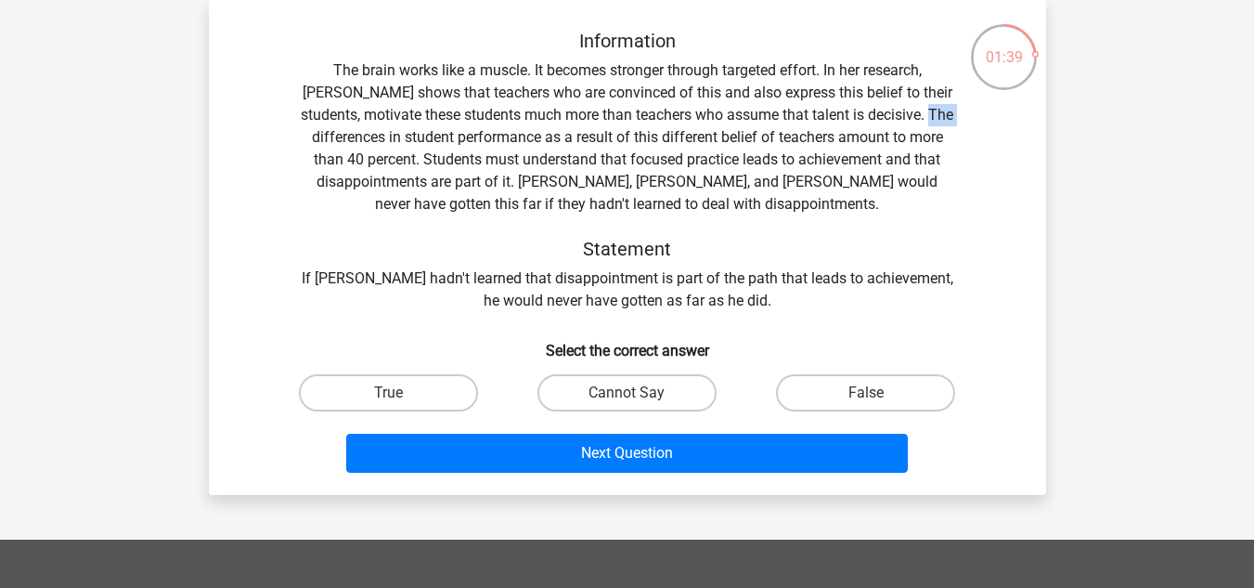
drag, startPoint x: 329, startPoint y: 147, endPoint x: 365, endPoint y: 144, distance: 35.4
click at [365, 144] on div "Information The brain works like a muscle. It becomes stronger through targeted…" at bounding box center [628, 171] width 778 height 282
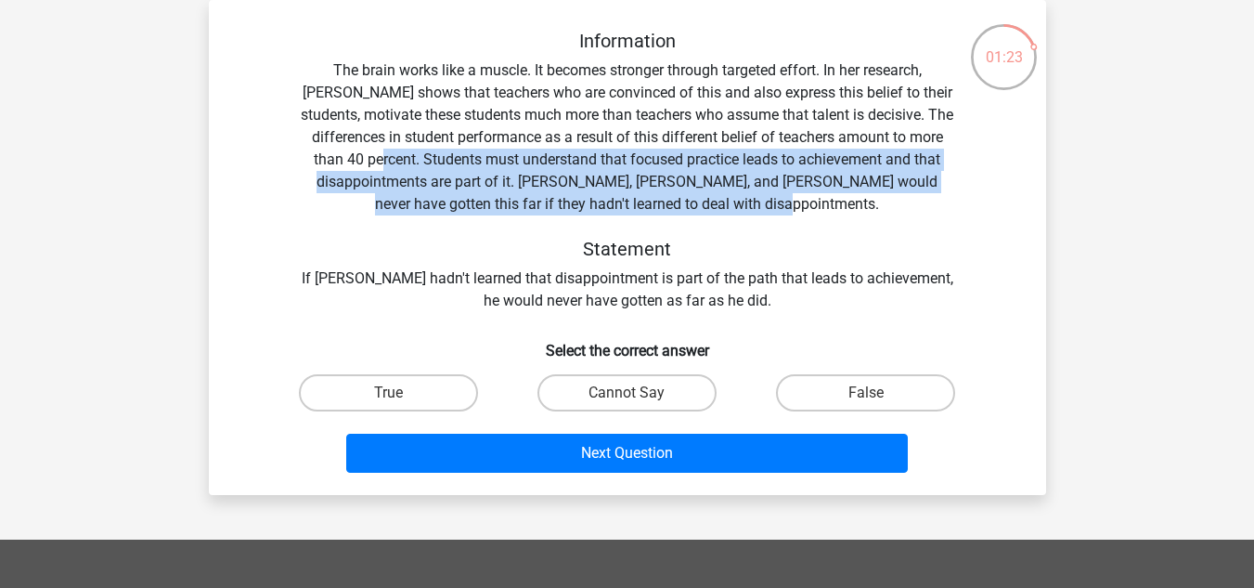
drag, startPoint x: 429, startPoint y: 156, endPoint x: 820, endPoint y: 199, distance: 393.1
click at [820, 199] on div "Information The brain works like a muscle. It becomes stronger through targeted…" at bounding box center [628, 171] width 778 height 282
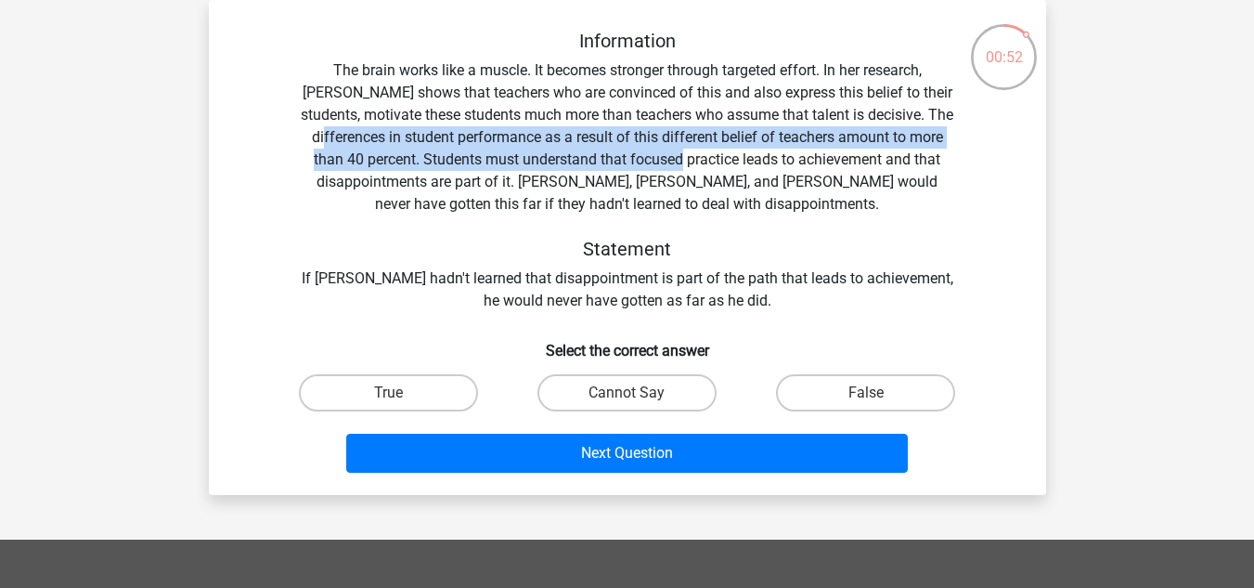
drag, startPoint x: 372, startPoint y: 139, endPoint x: 732, endPoint y: 153, distance: 360.4
click at [732, 153] on div "Information The brain works like a muscle. It becomes stronger through targeted…" at bounding box center [628, 171] width 778 height 282
click at [440, 388] on label "True" at bounding box center [388, 392] width 179 height 37
click at [400, 393] on input "True" at bounding box center [394, 399] width 12 height 12
radio input "true"
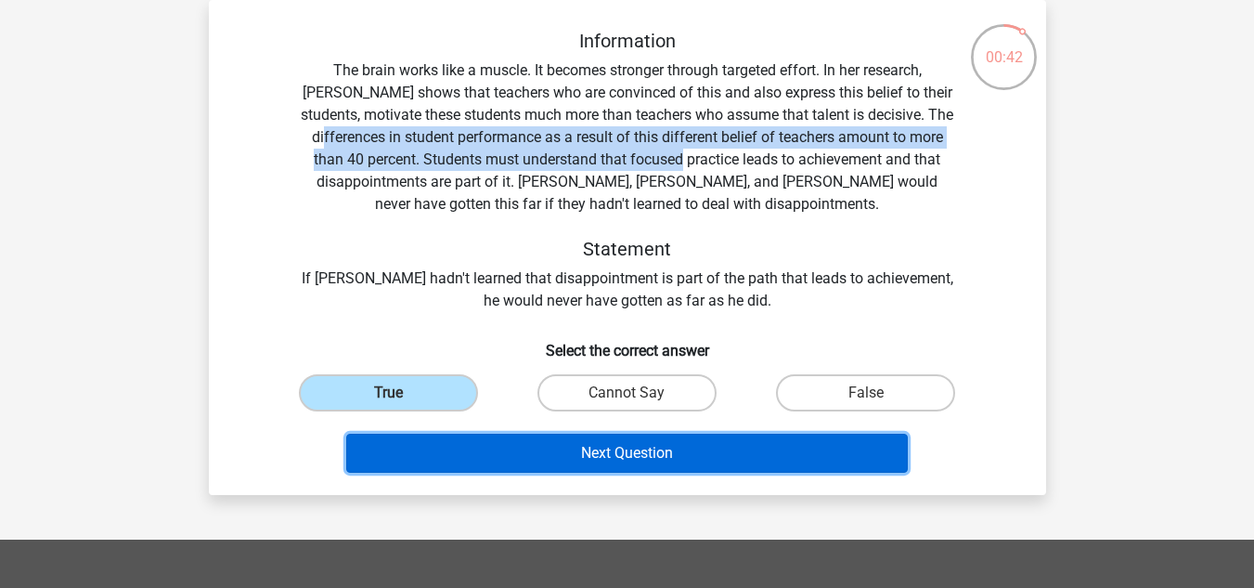
click at [663, 458] on button "Next Question" at bounding box center [627, 452] width 562 height 39
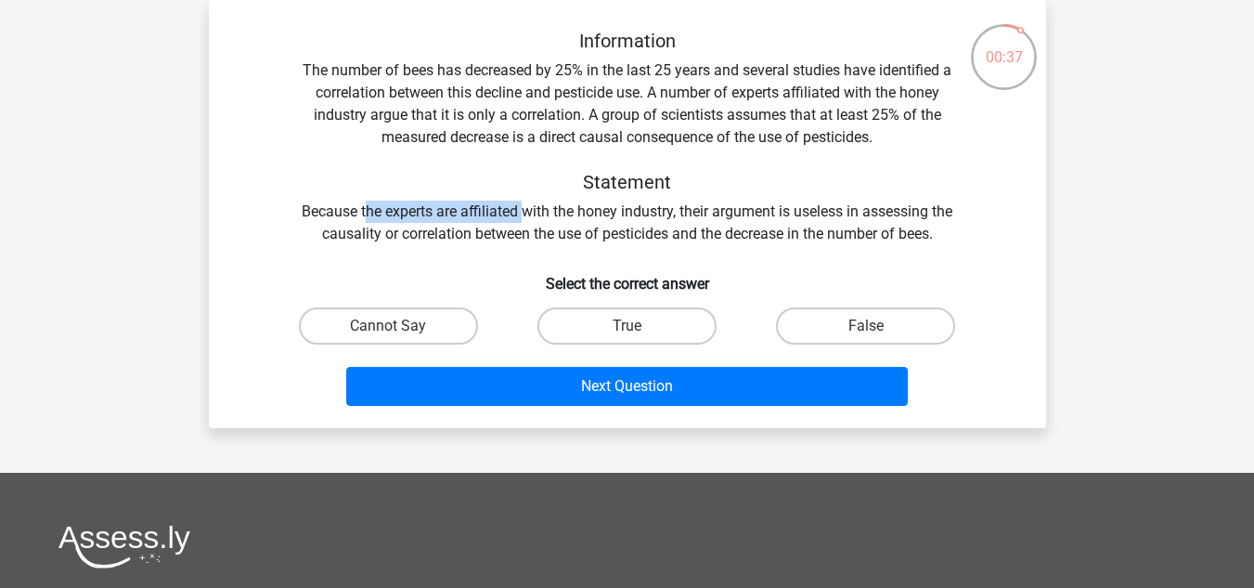
drag, startPoint x: 366, startPoint y: 219, endPoint x: 526, endPoint y: 217, distance: 160.6
click at [526, 217] on div "Information The number of bees has decreased by 25% in the last 25 years and se…" at bounding box center [628, 137] width 778 height 215
drag, startPoint x: 518, startPoint y: 204, endPoint x: 464, endPoint y: 210, distance: 54.1
click at [464, 210] on div "Information The number of bees has decreased by 25% in the last 25 years and se…" at bounding box center [628, 137] width 778 height 215
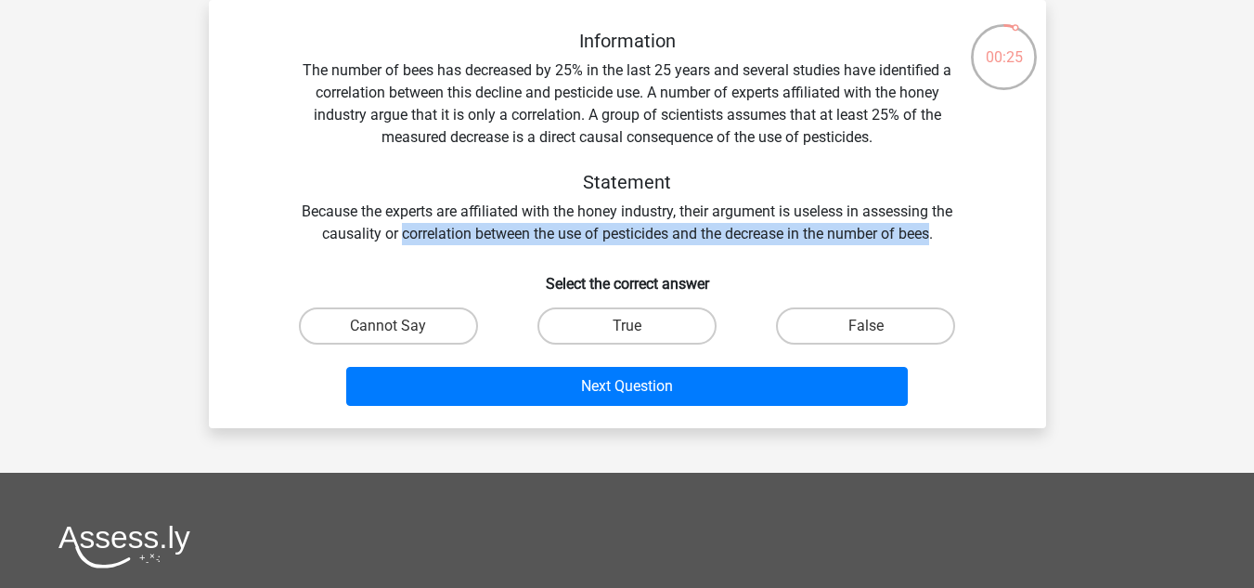
drag, startPoint x: 396, startPoint y: 231, endPoint x: 930, endPoint y: 227, distance: 533.7
click at [930, 227] on div "Information The number of bees has decreased by 25% in the last 25 years and se…" at bounding box center [628, 137] width 778 height 215
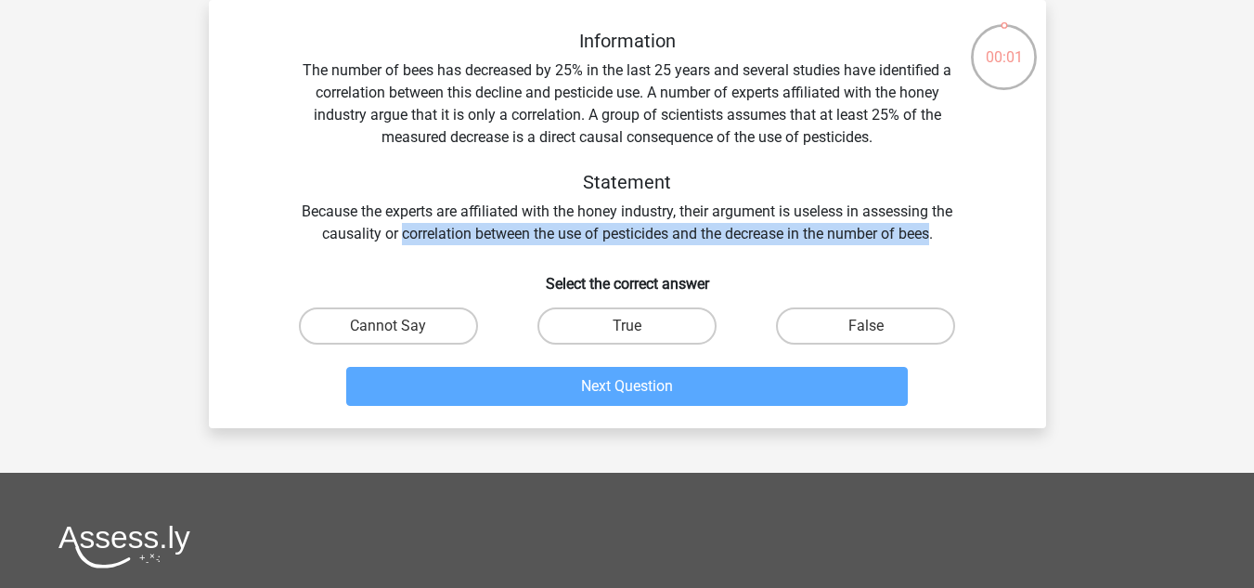
click at [626, 338] on input "True" at bounding box center [632, 332] width 12 height 12
radio input "true"
click at [636, 328] on input "True" at bounding box center [632, 332] width 12 height 12
